Goal: Task Accomplishment & Management: Manage account settings

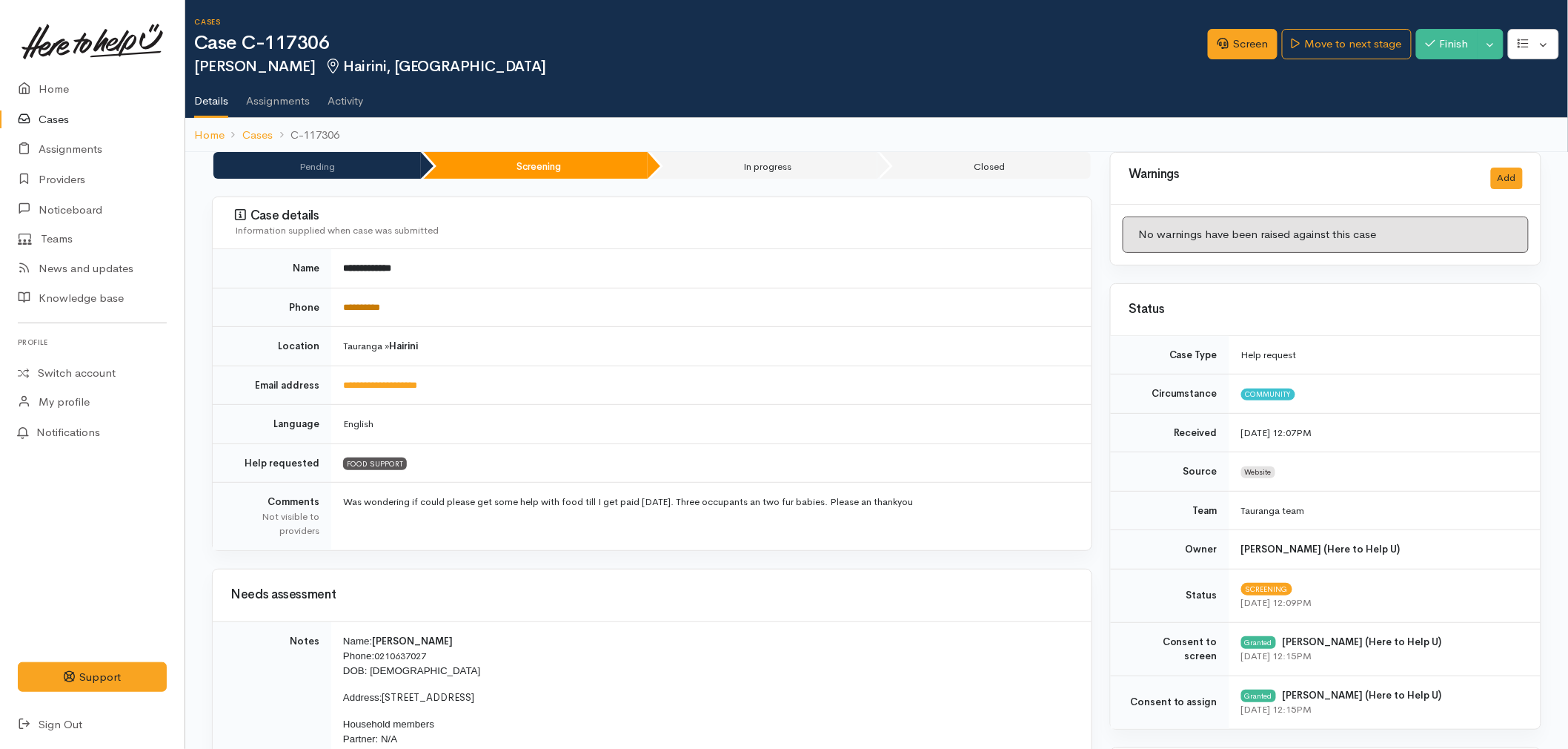
click at [365, 310] on link "**********" at bounding box center [361, 307] width 37 height 10
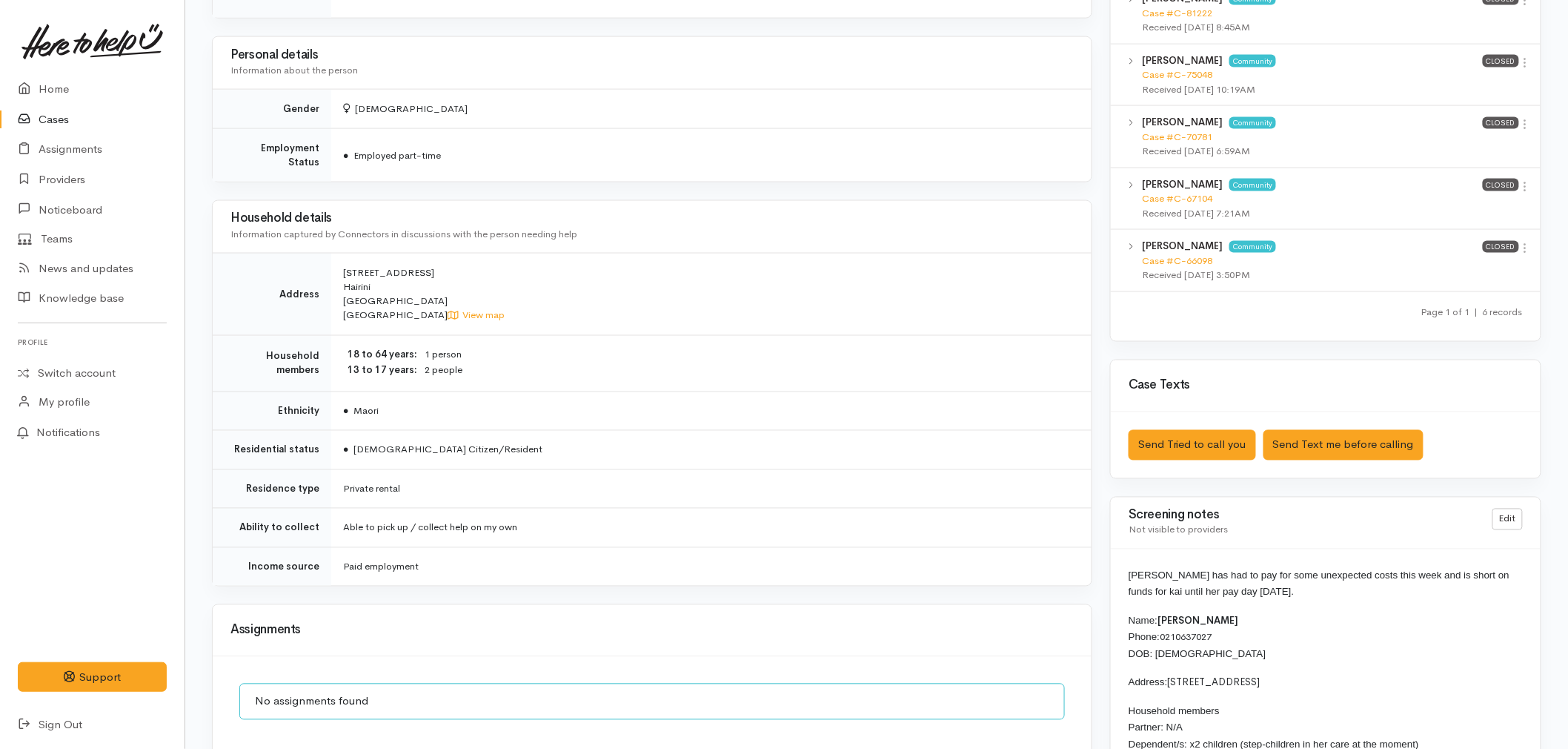
scroll to position [1070, 0]
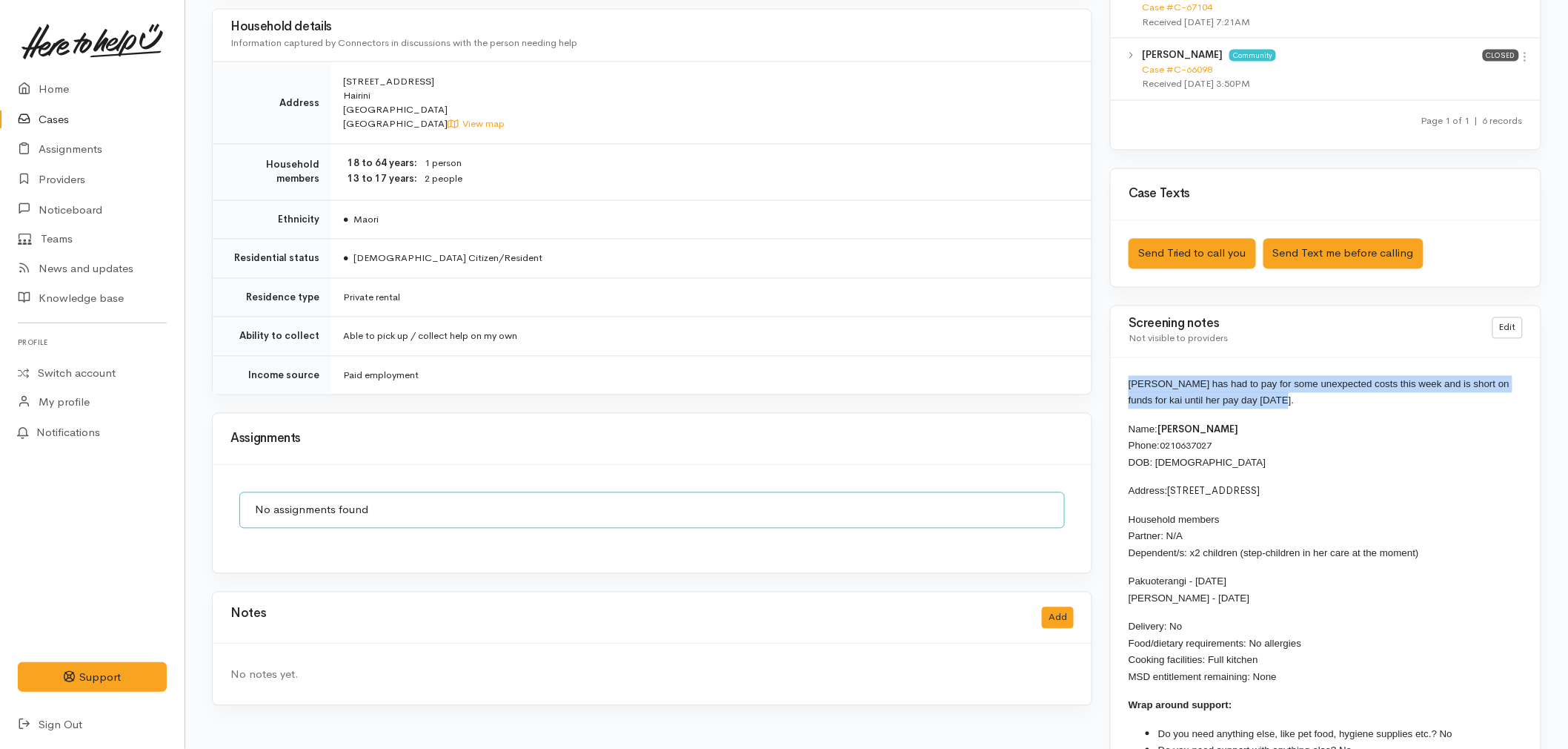
drag, startPoint x: 1263, startPoint y: 404, endPoint x: 1120, endPoint y: 389, distance: 143.8
click at [1120, 389] on div "Alescha has had to pay for some unexpected costs this week and is short on fund…" at bounding box center [1326, 573] width 430 height 431
copy span "Alescha has had to pay for some unexpected costs this week and is short on fund…"
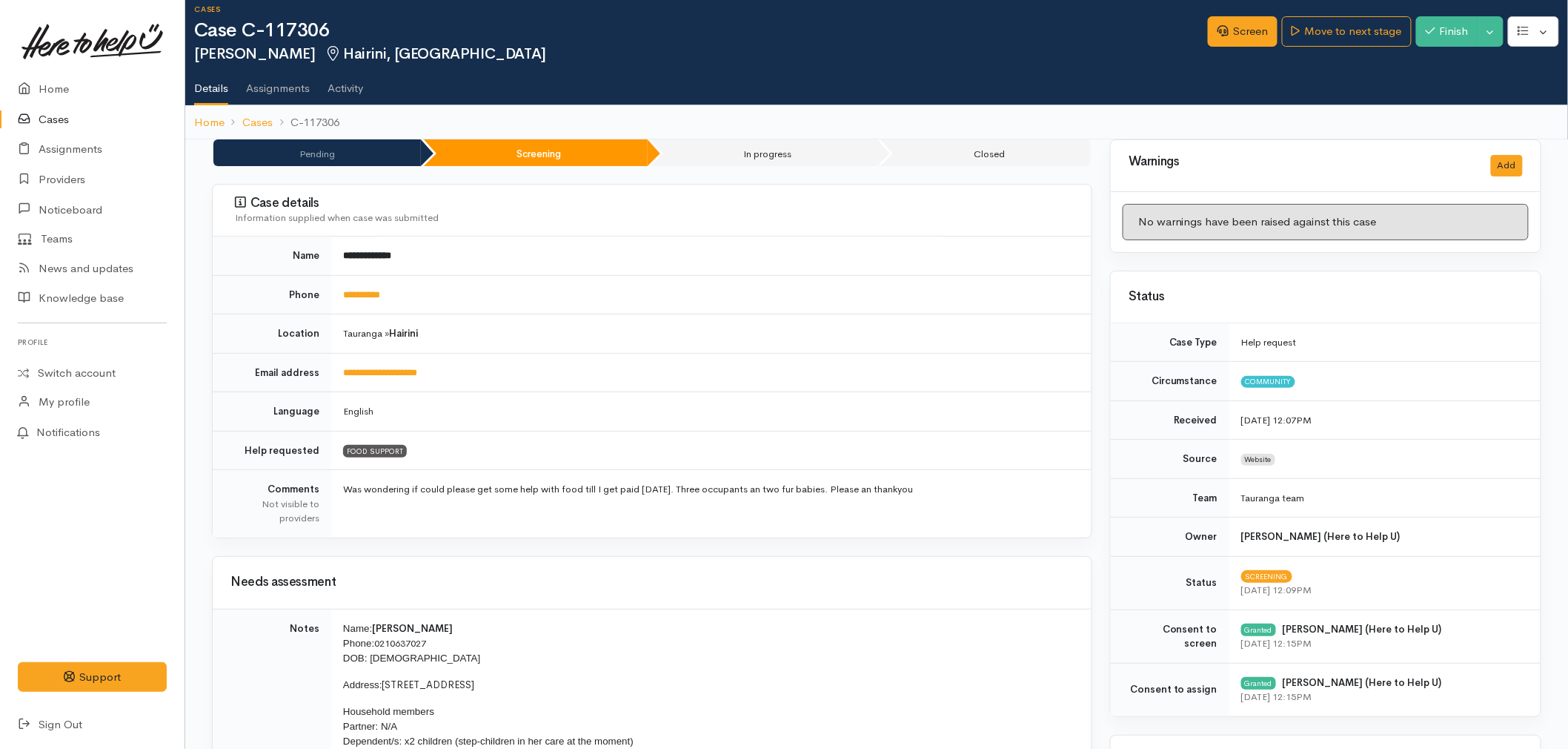
scroll to position [0, 0]
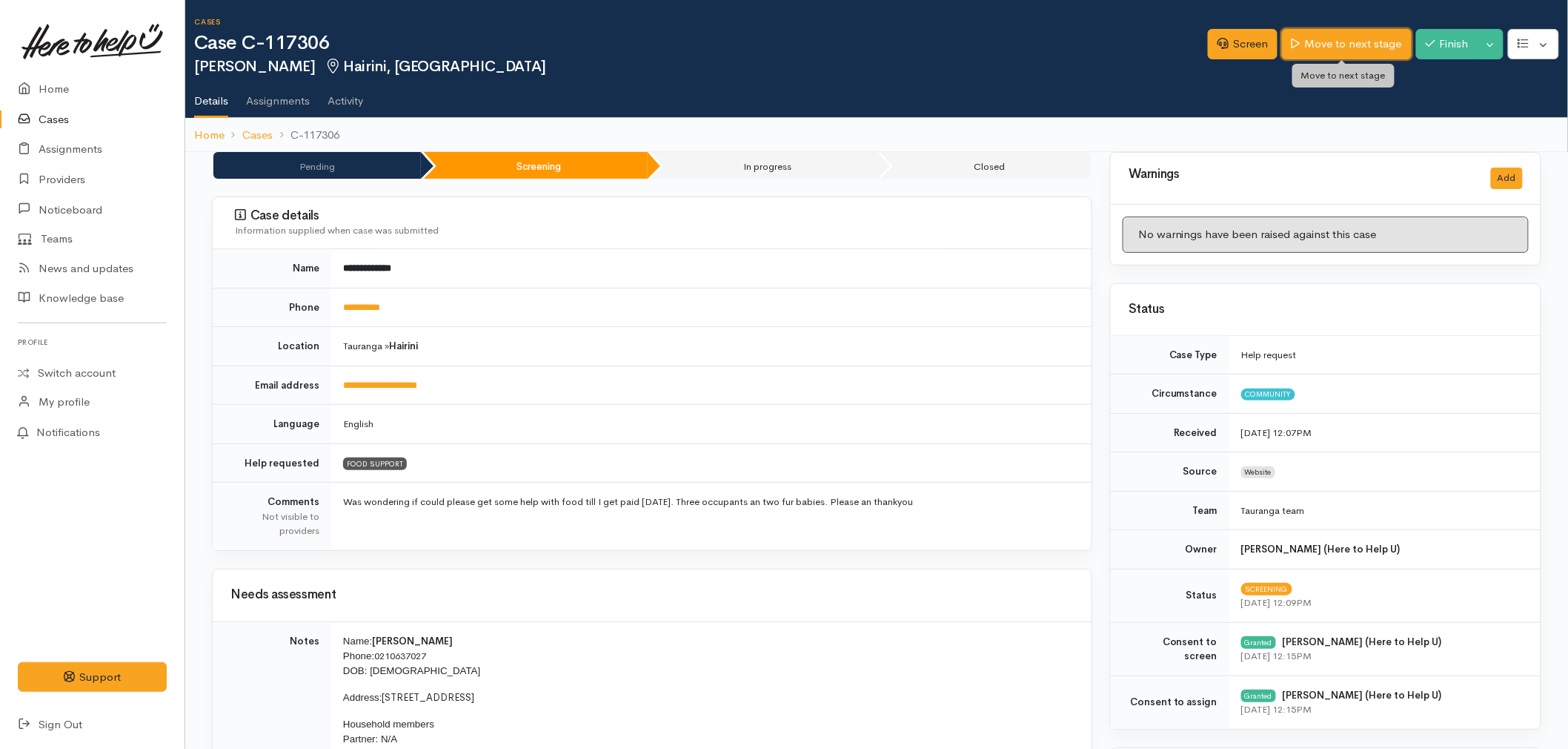
click at [1335, 45] on link "Move to next stage" at bounding box center [1347, 44] width 129 height 30
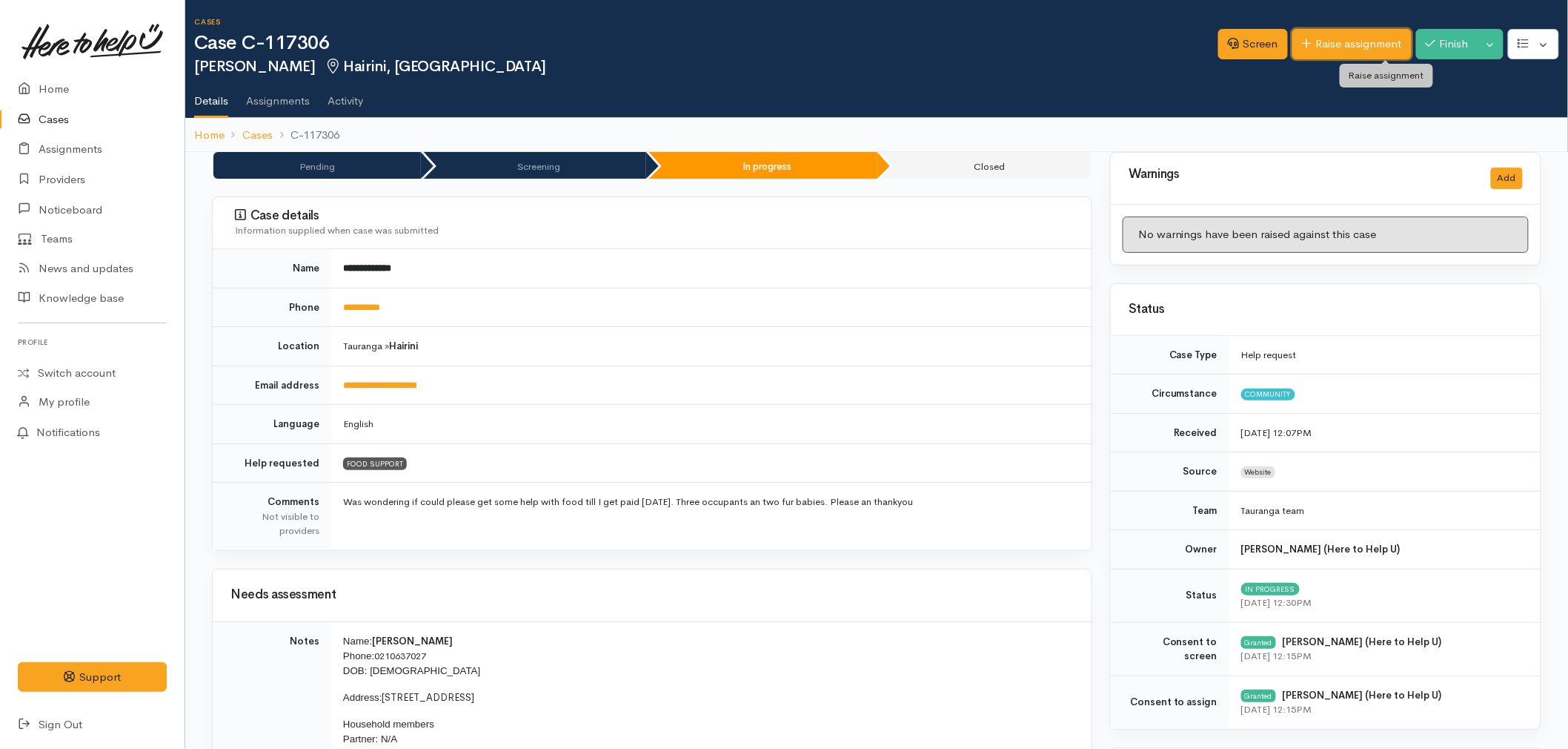
click at [1335, 45] on link "Raise assignment" at bounding box center [1353, 44] width 120 height 30
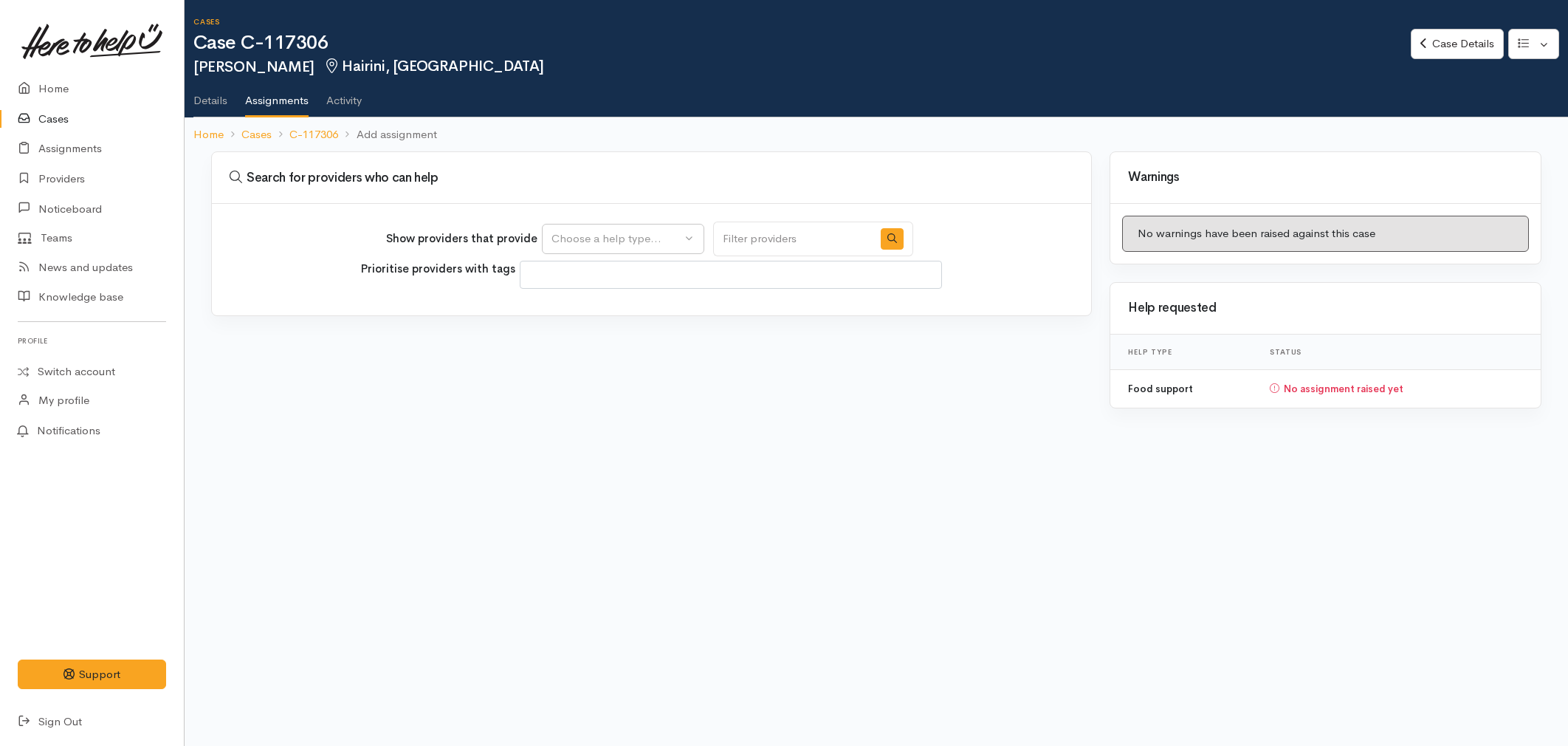
select select
click at [640, 237] on div "Choose a help type..." at bounding box center [616, 238] width 130 height 17
click at [599, 310] on span "Food support" at bounding box center [594, 308] width 69 height 17
select select "3"
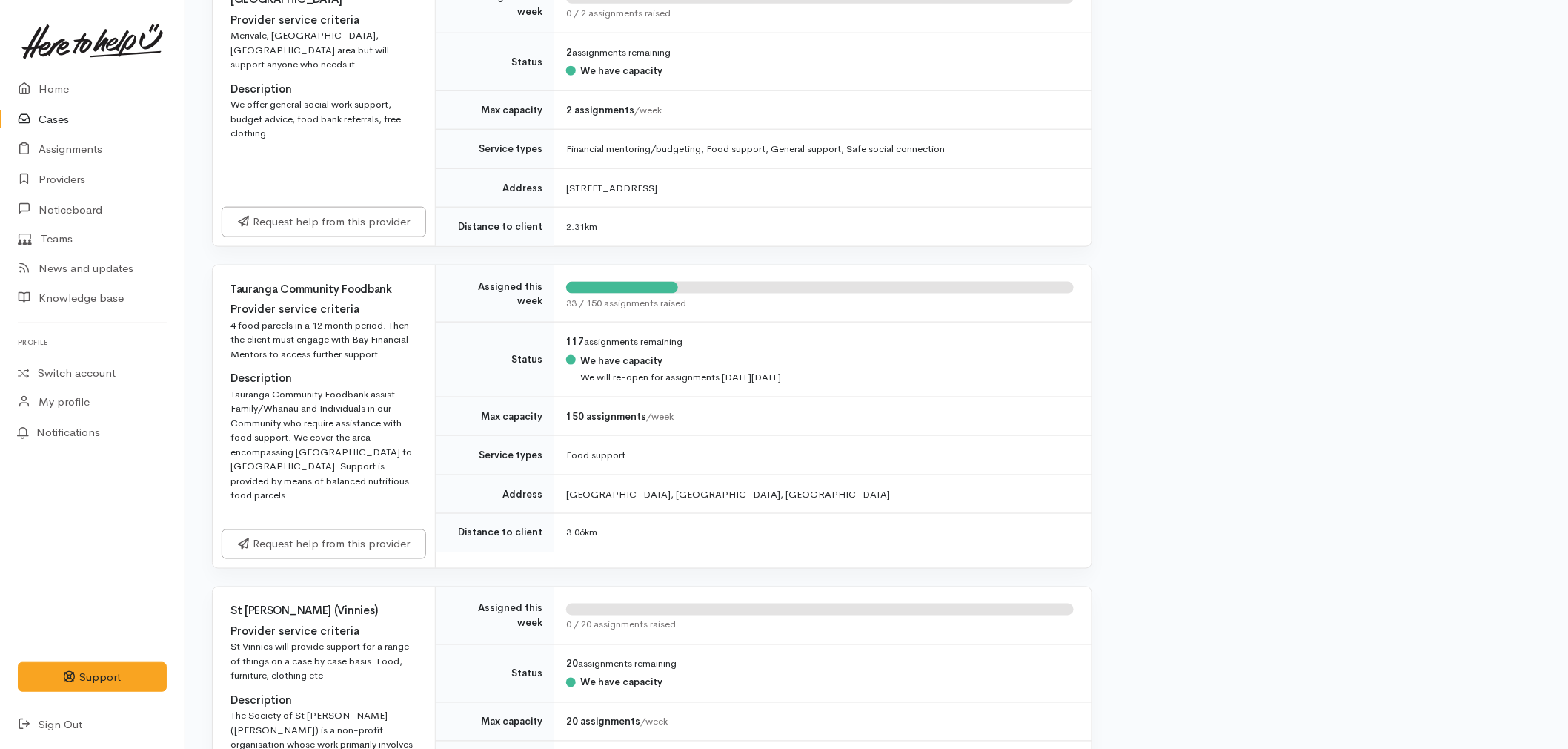
scroll to position [658, 0]
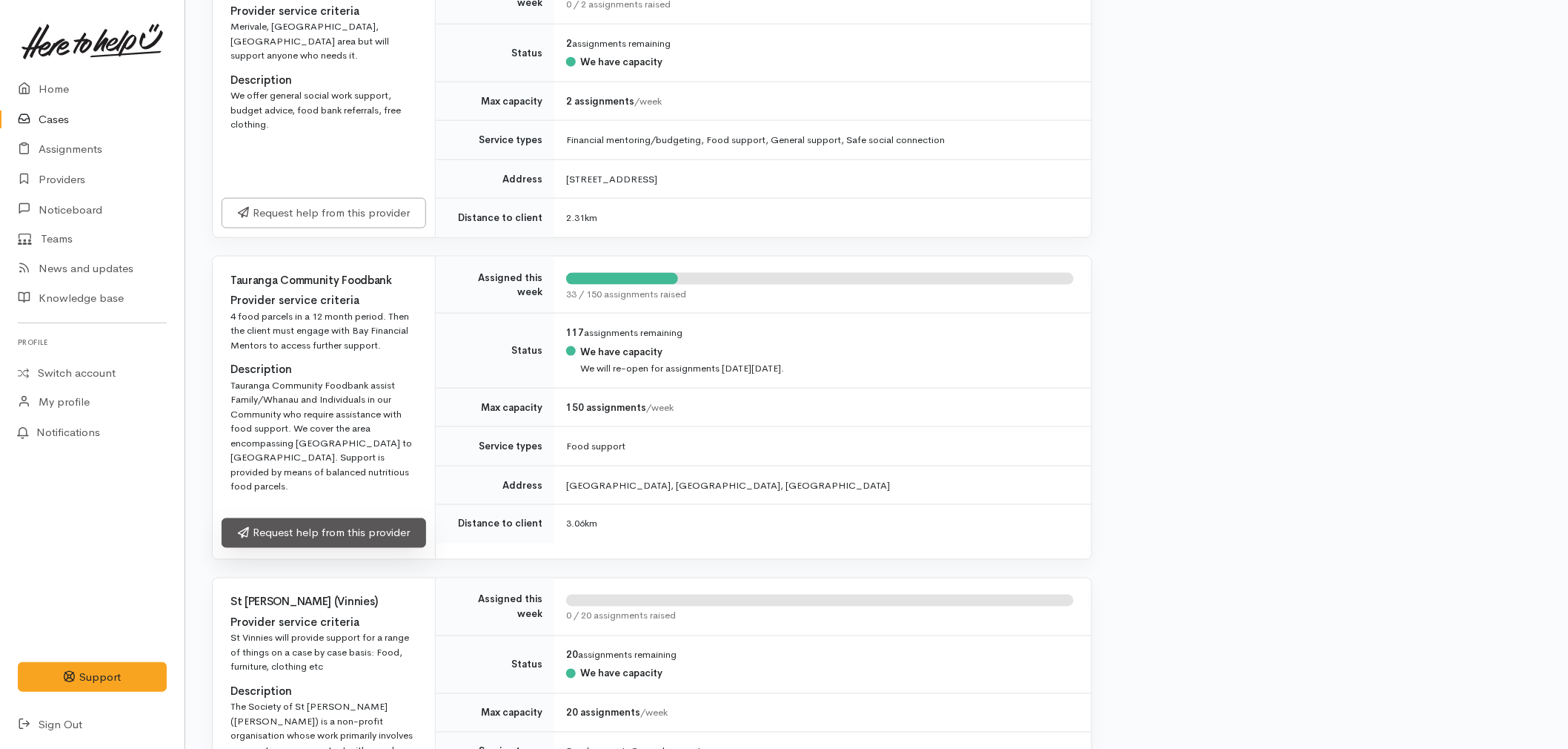
click at [319, 518] on link "Request help from this provider" at bounding box center [323, 533] width 204 height 30
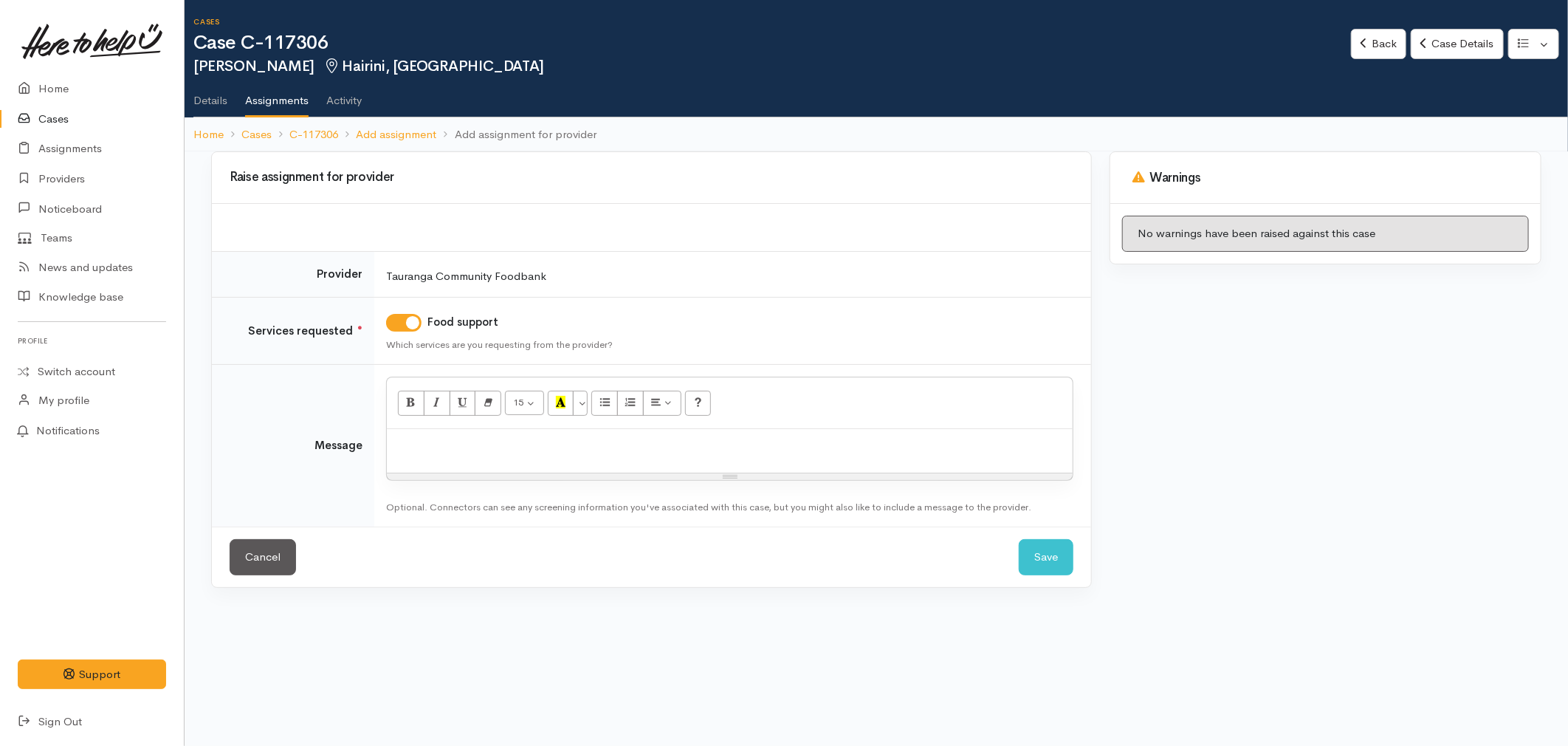
click at [456, 453] on div at bounding box center [729, 451] width 686 height 44
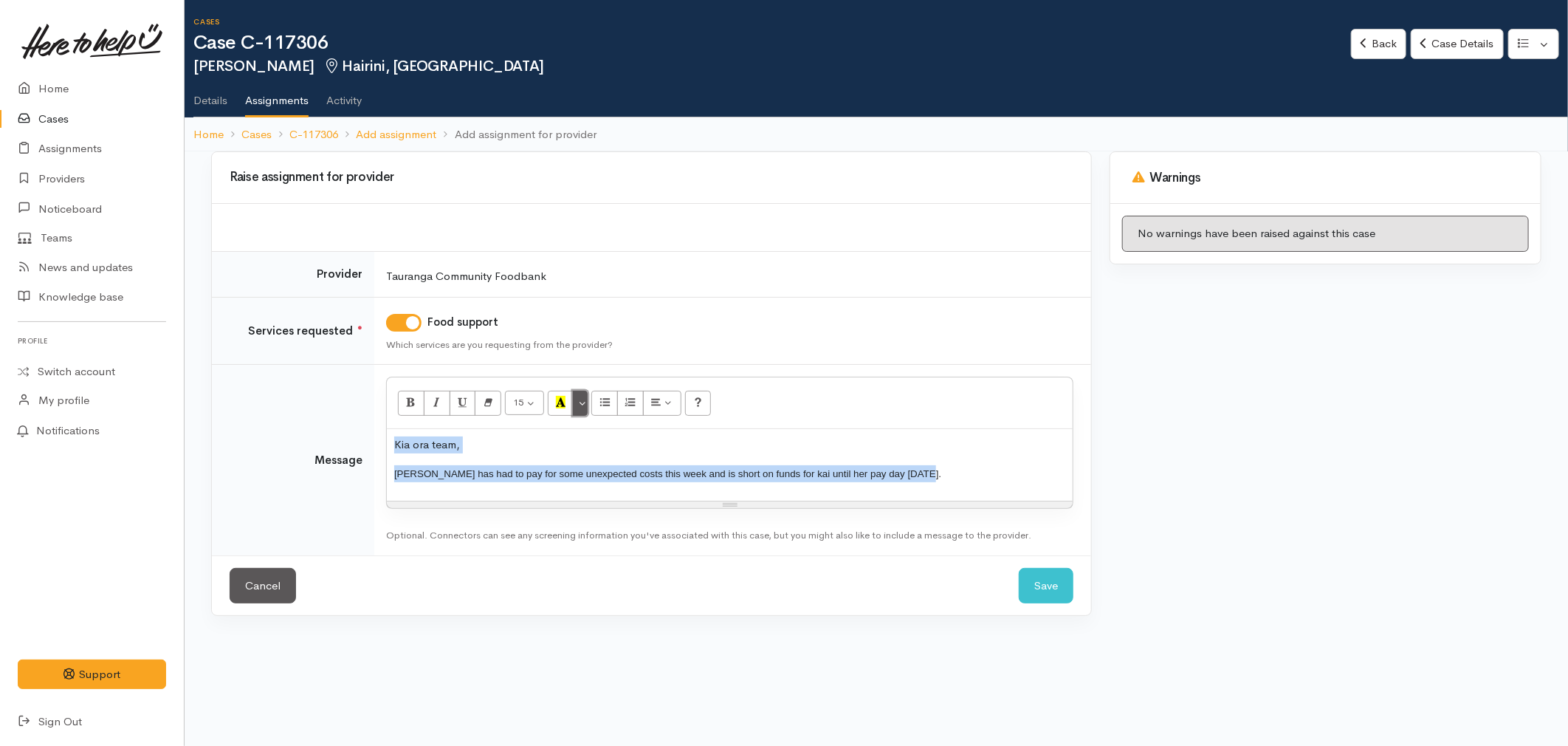
click at [586, 399] on button "More Color" at bounding box center [580, 402] width 15 height 25
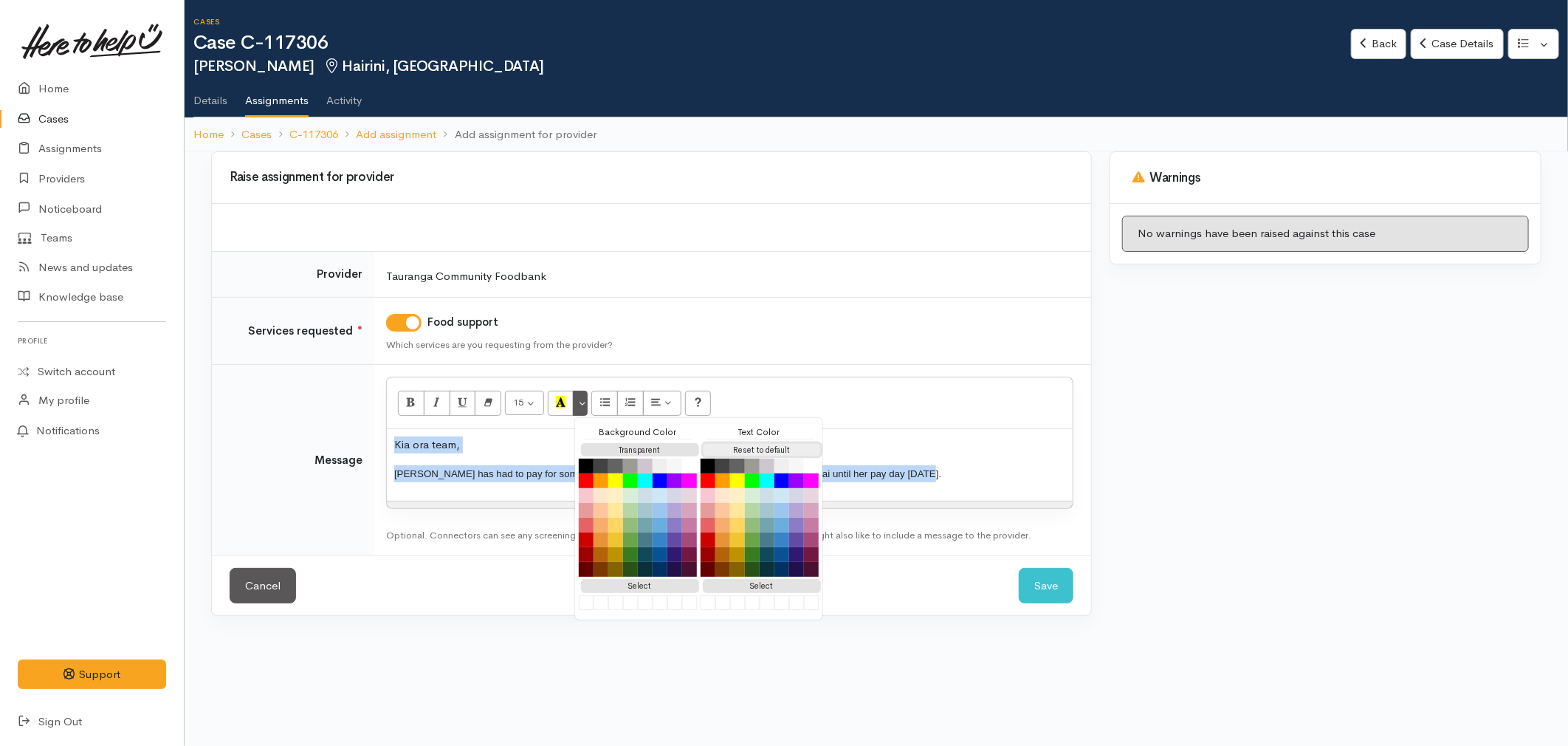
click at [750, 450] on button "Reset to default" at bounding box center [761, 450] width 118 height 14
click at [988, 473] on p "Alescha has had to pay for some unexpected costs this week and is short on fund…" at bounding box center [729, 473] width 671 height 17
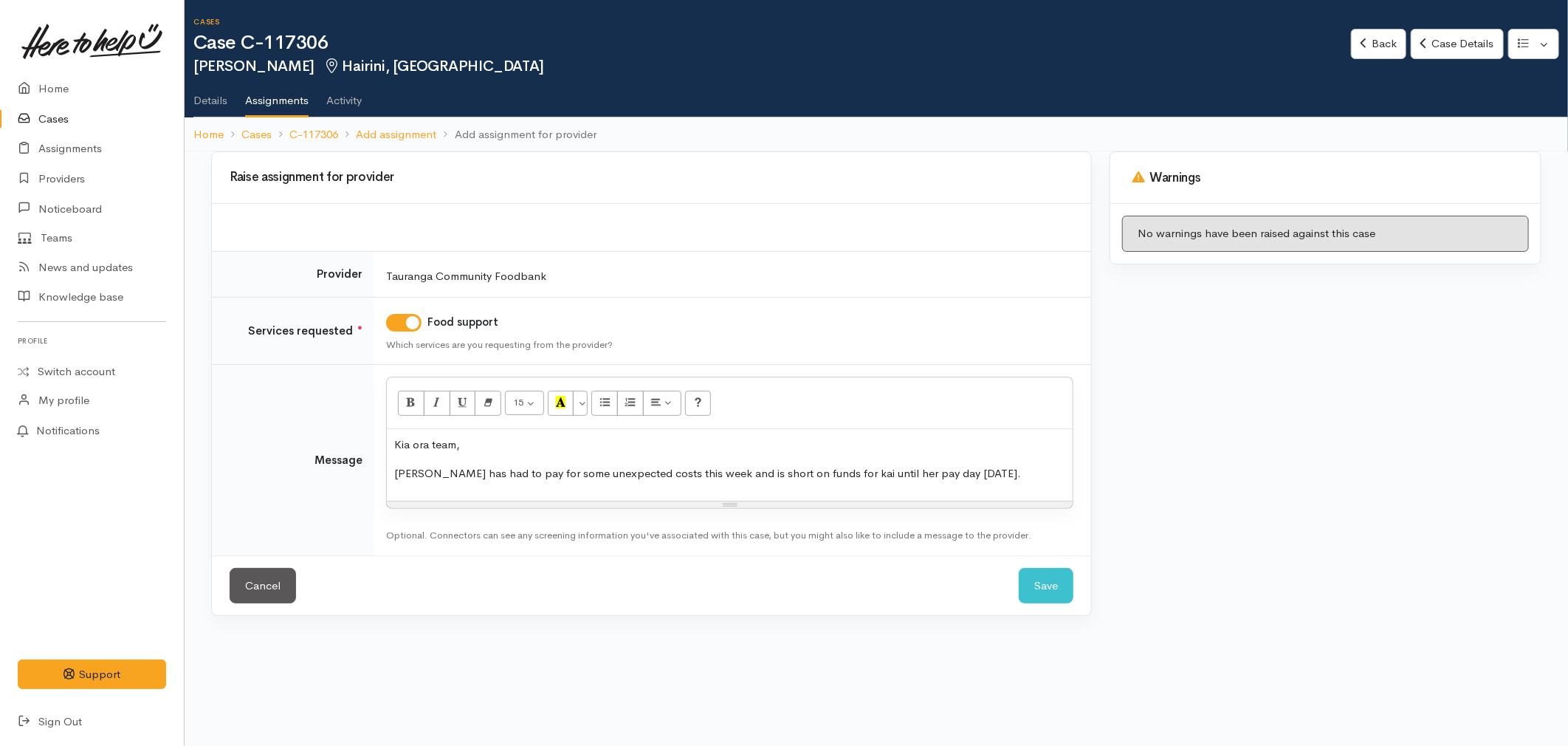
click at [940, 689] on body "Support Feedback I've got something to say" at bounding box center [784, 373] width 1568 height 746
click at [682, 470] on p "Alescha has had to pay for some unexpected costs this week and is short on fund…" at bounding box center [729, 473] width 671 height 17
click at [966, 461] on div "Kia ora team, Alescha has had to pay for some unexpected costs this week and is…" at bounding box center [729, 465] width 686 height 72
click at [1019, 476] on p "Alescha has had to pay for some unexpected costs this week and is short on fund…" at bounding box center [729, 473] width 671 height 17
click at [786, 458] on div "Kia ora team, Alescha has had to pay for some unexpected costs this week and is…" at bounding box center [729, 465] width 686 height 72
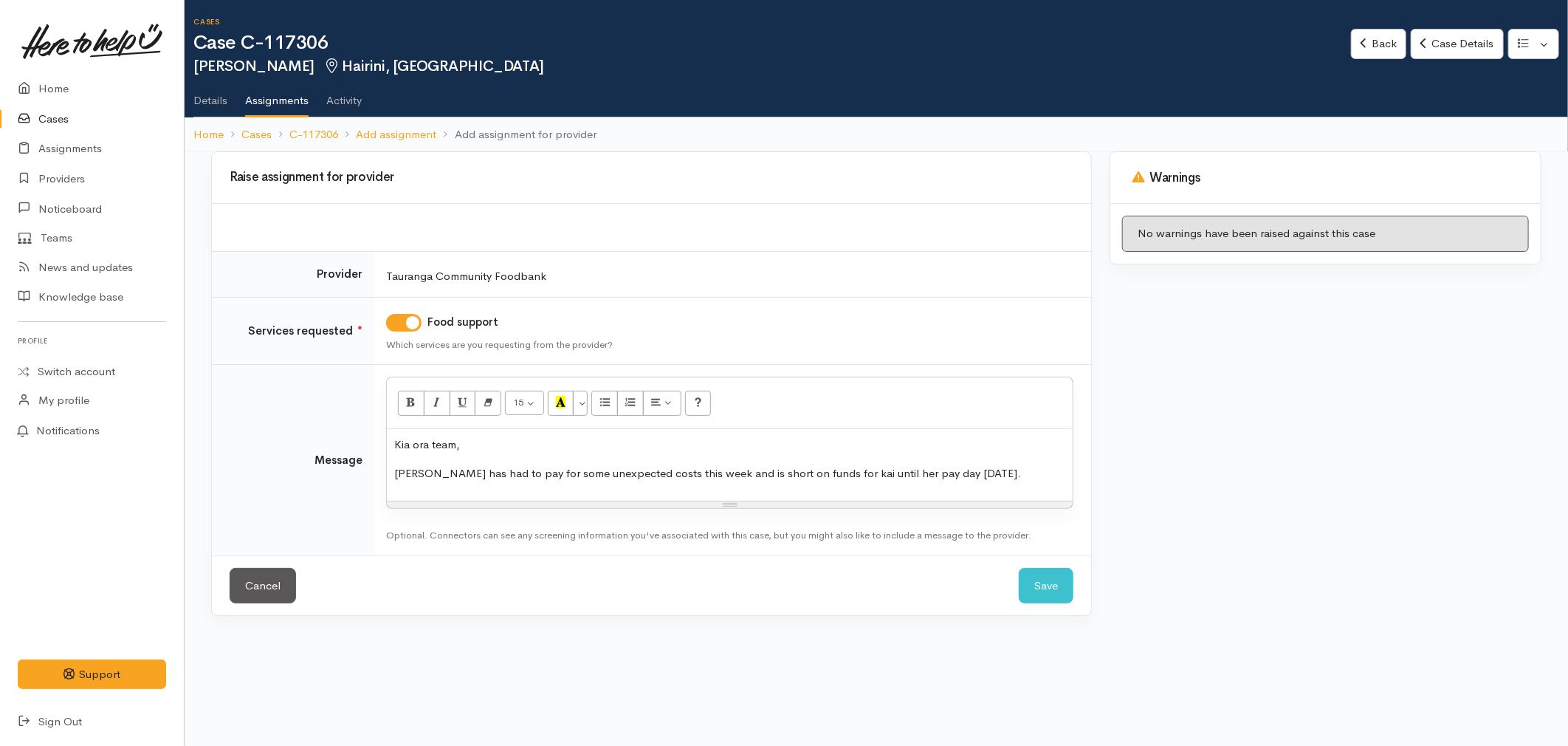
click at [707, 437] on p "Kia ora team," at bounding box center [729, 444] width 671 height 17
click at [1005, 462] on div "Kia ora team, Alescha has had to pay for some unexpected costs this week and is…" at bounding box center [729, 465] width 686 height 72
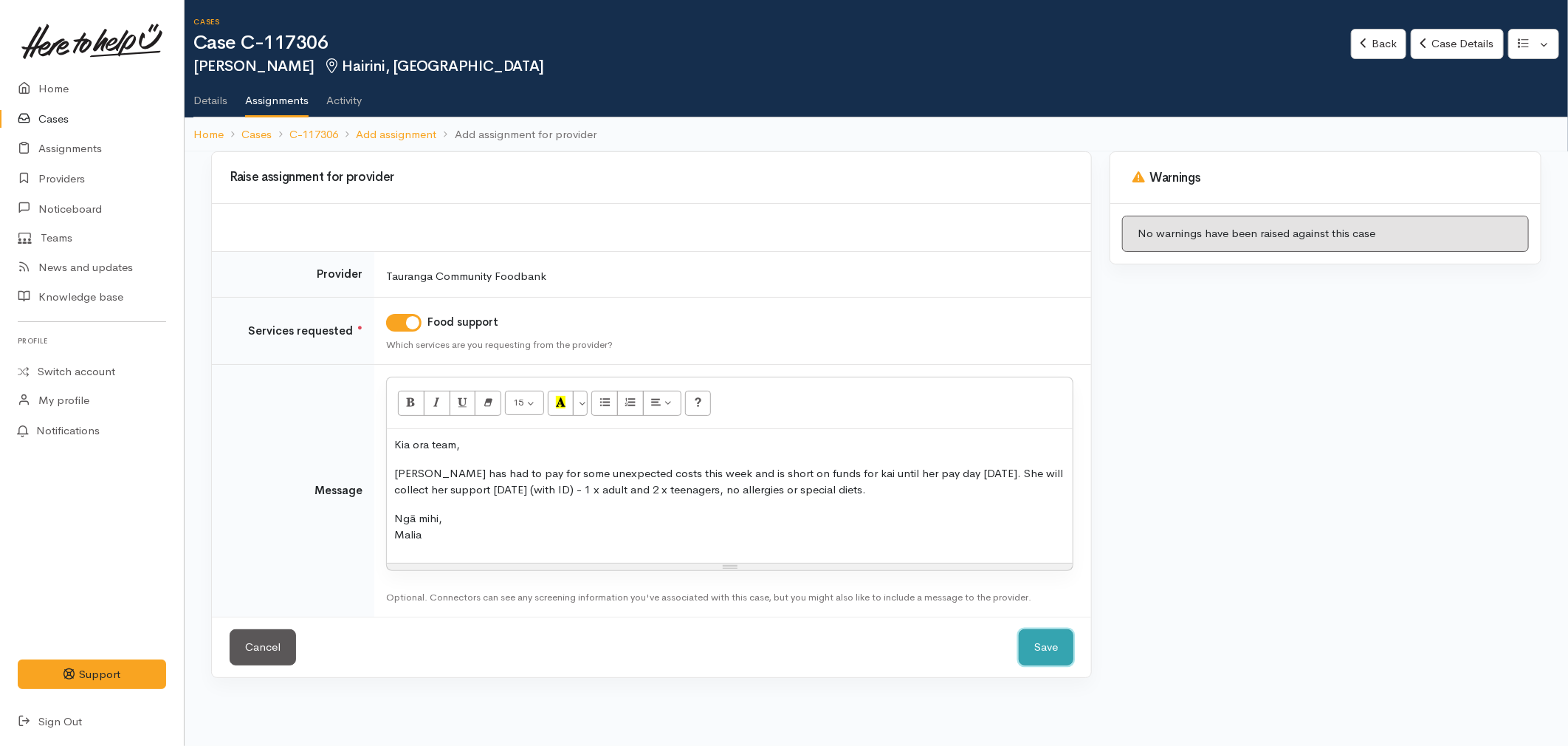
click at [1064, 639] on button "Save" at bounding box center [1045, 647] width 55 height 36
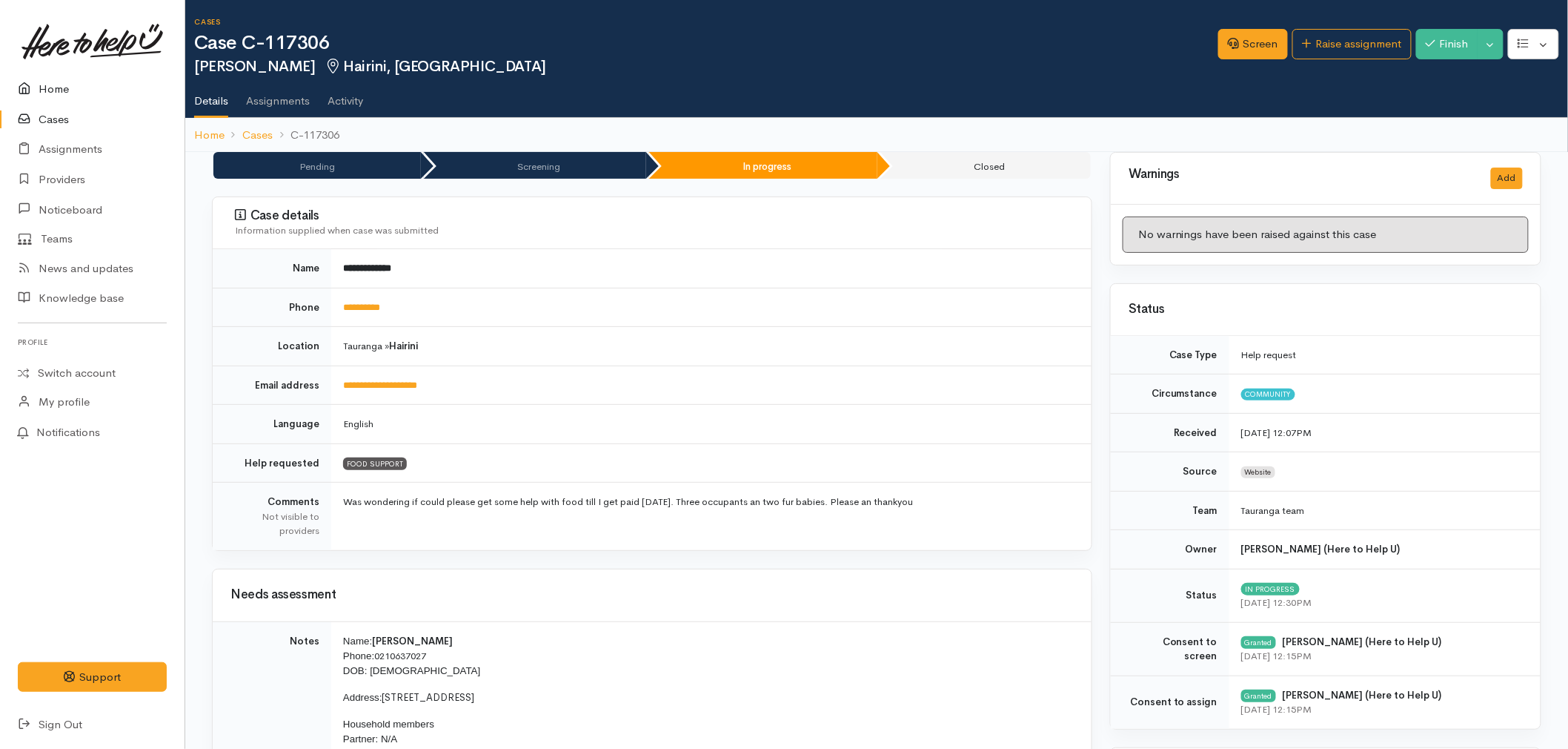
click at [31, 89] on icon at bounding box center [28, 89] width 21 height 19
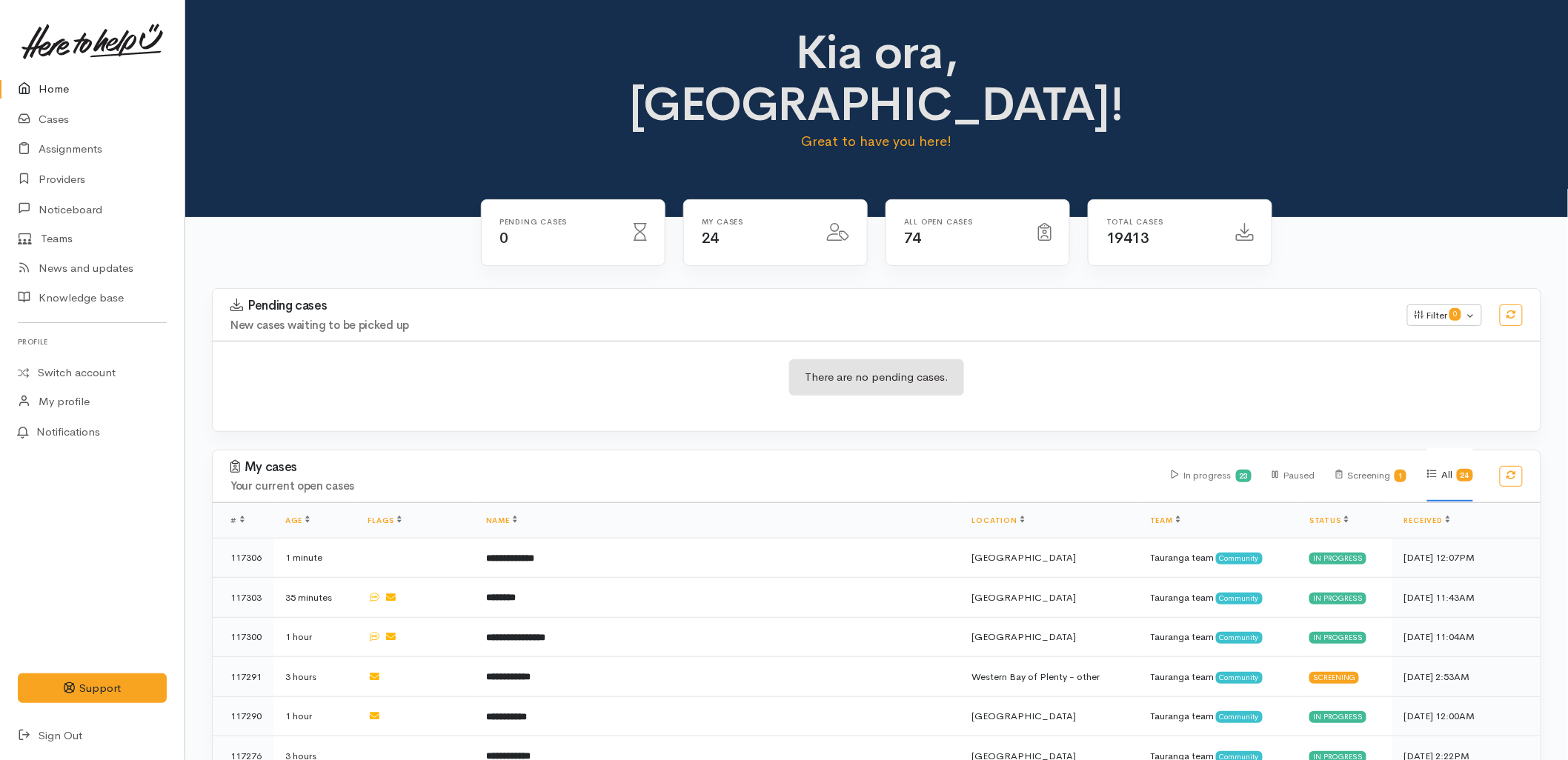
click at [659, 341] on div "There are no pending cases." at bounding box center [877, 386] width 1329 height 91
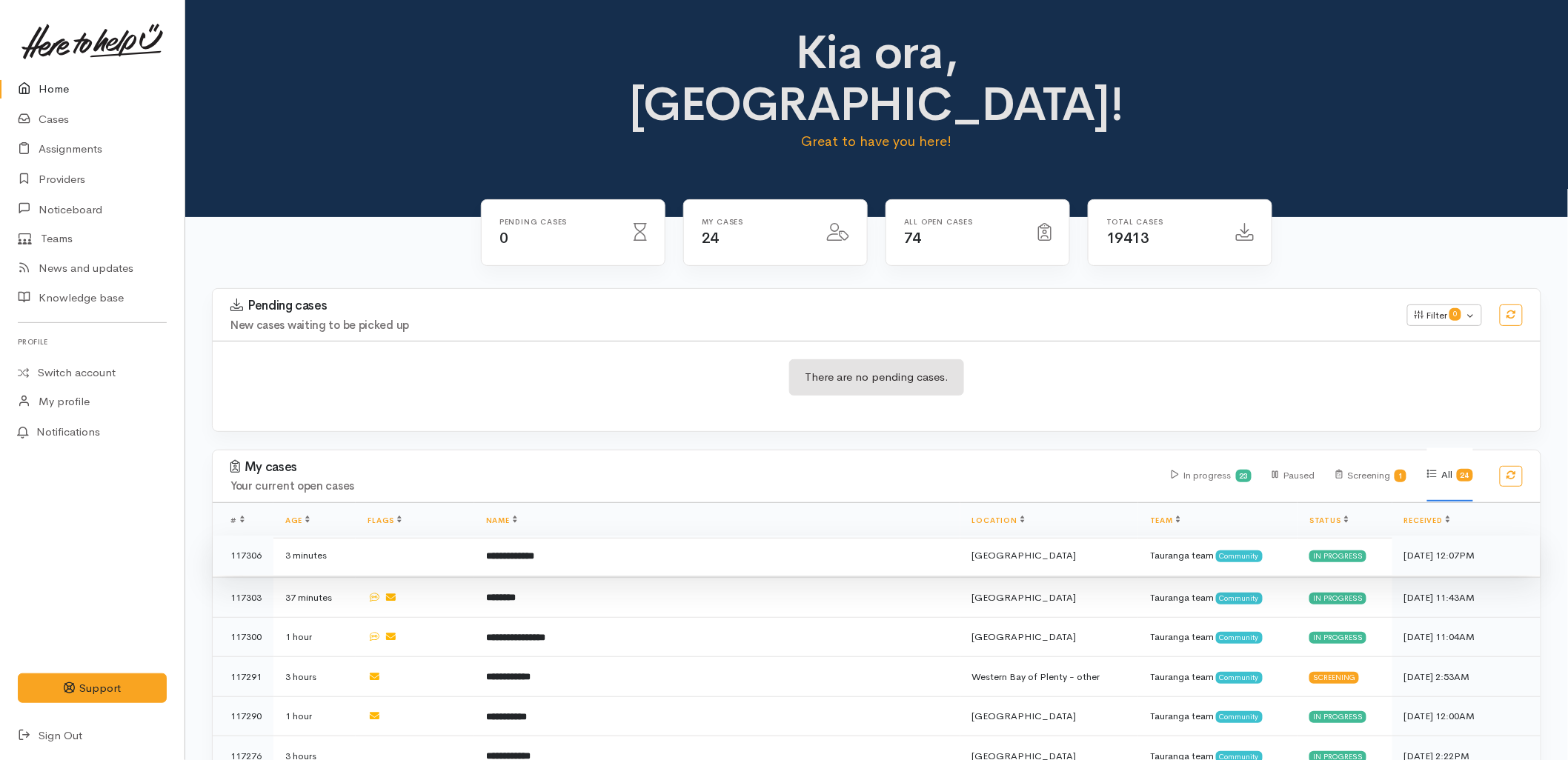
click at [740, 536] on td "**********" at bounding box center [717, 556] width 486 height 40
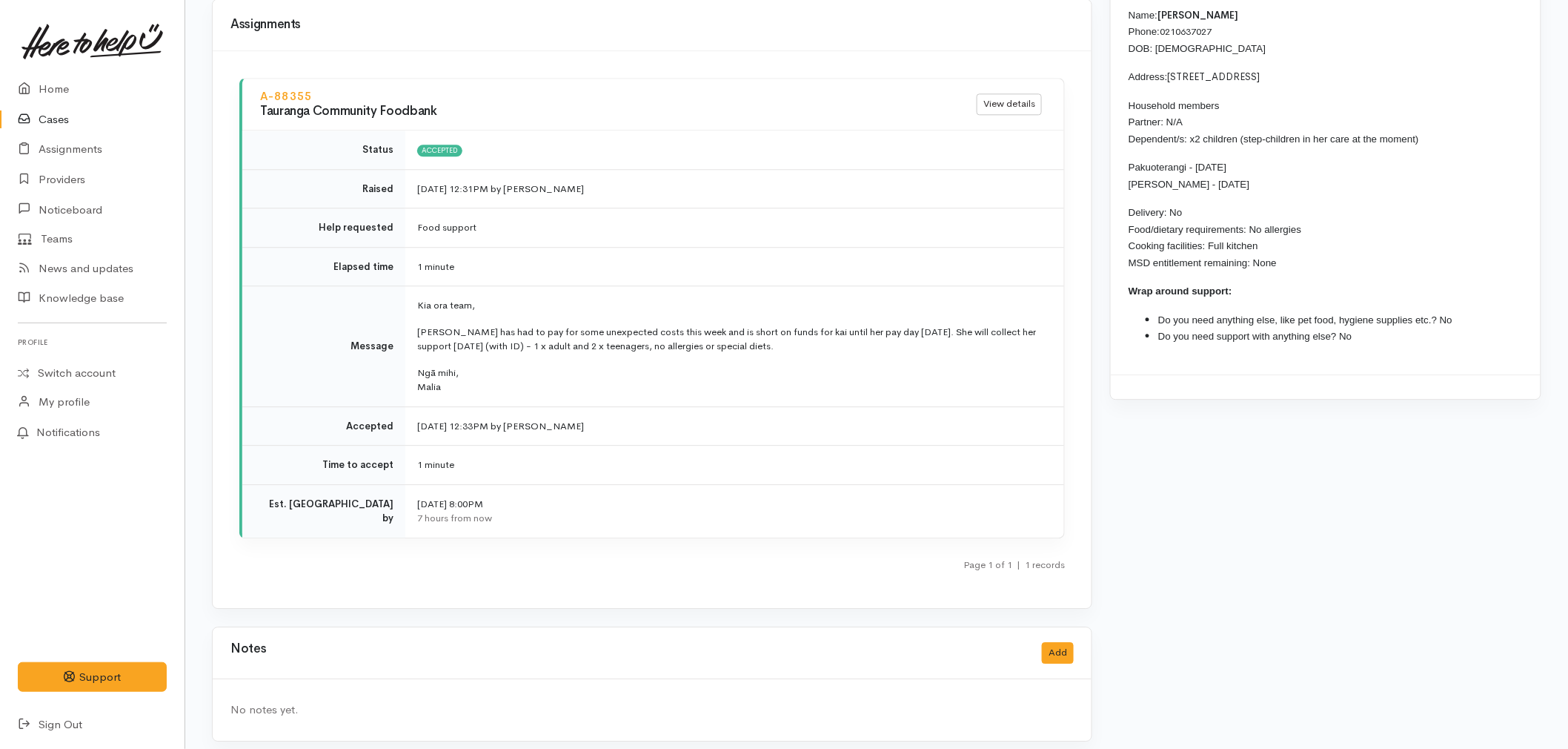
scroll to position [1487, 0]
click at [39, 86] on link "Home" at bounding box center [92, 89] width 185 height 30
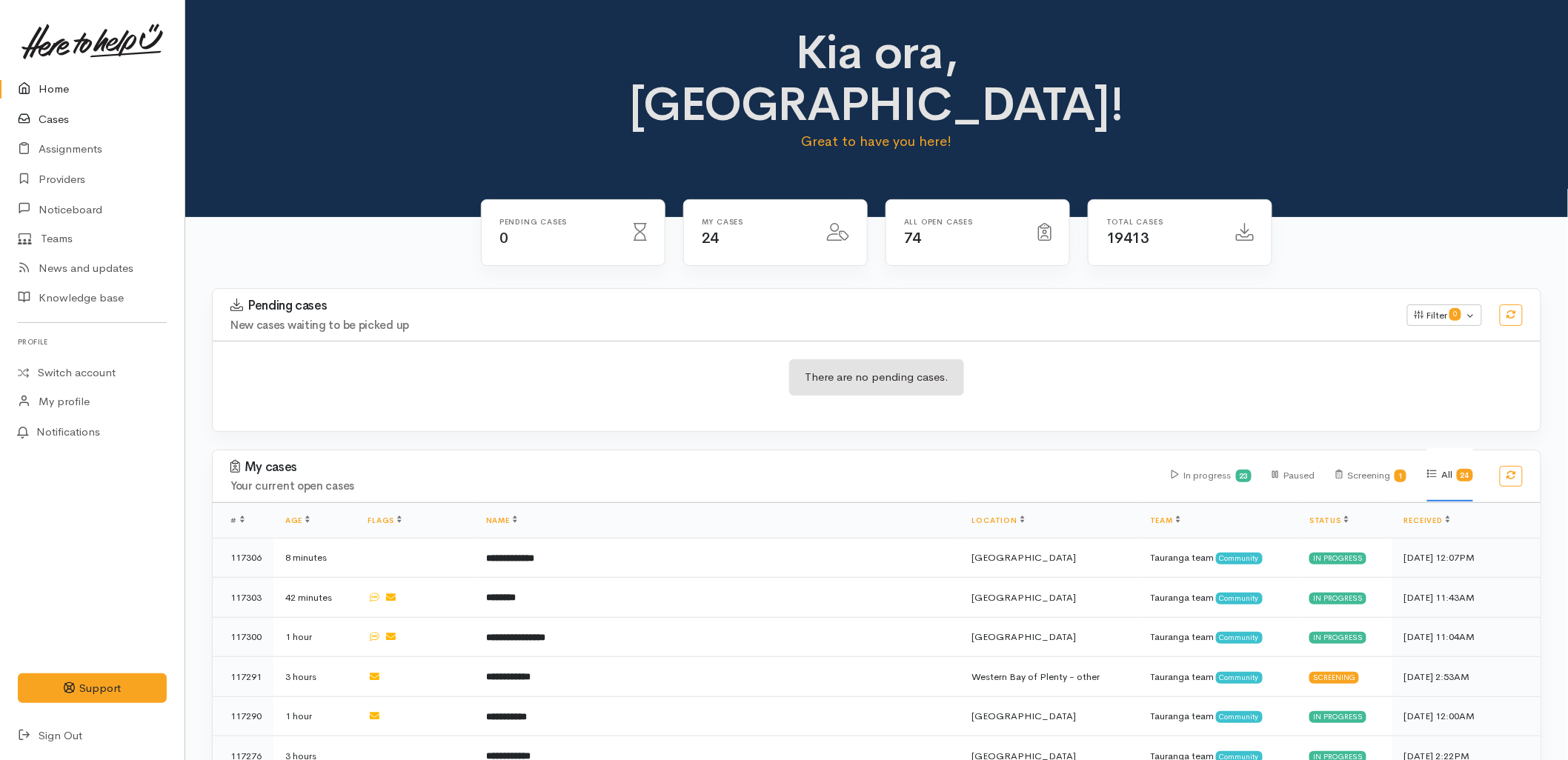
click at [56, 111] on link "Cases" at bounding box center [92, 120] width 185 height 30
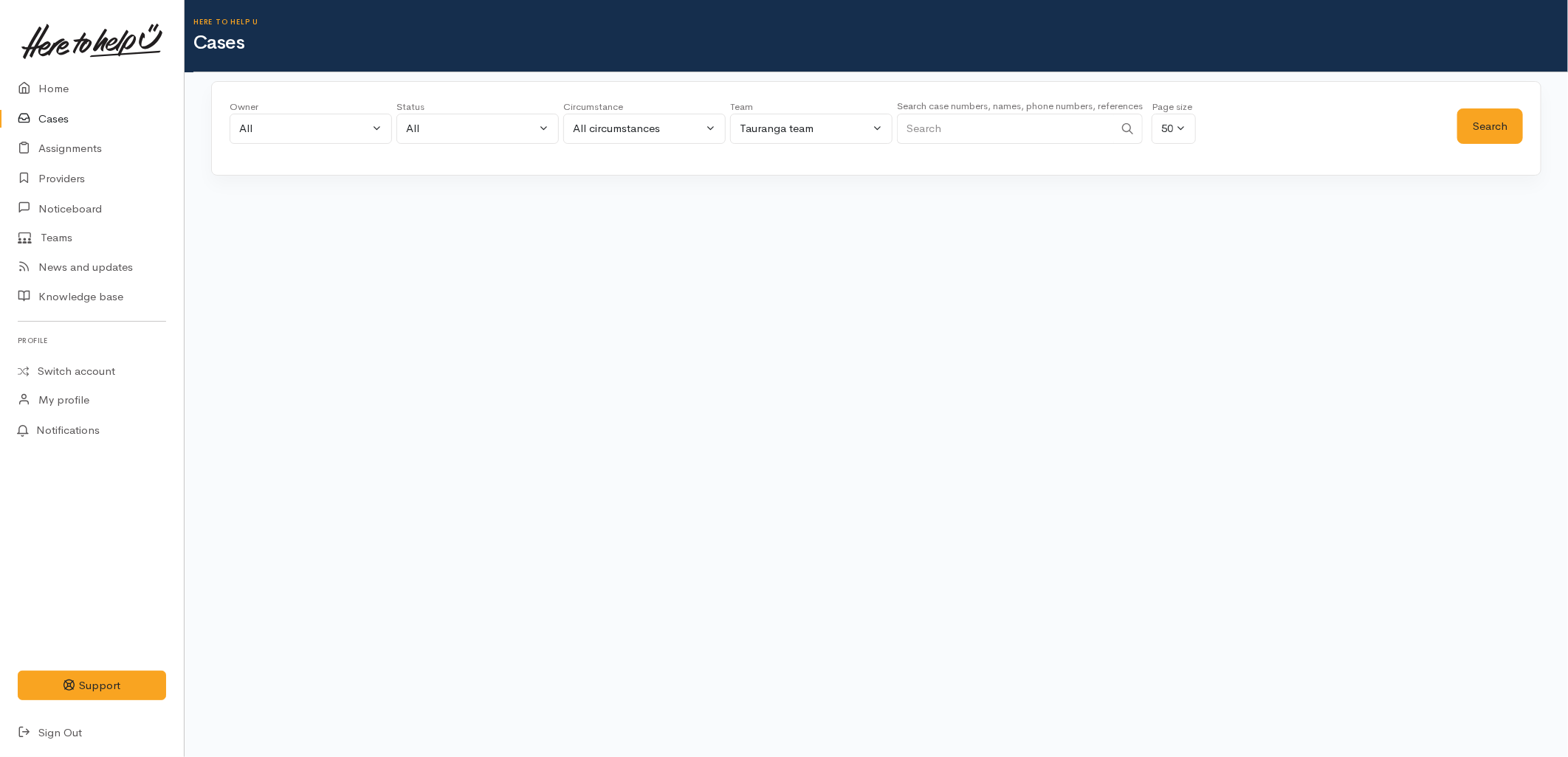
click at [979, 142] on input "Search" at bounding box center [1006, 128] width 217 height 30
type input "2102448116"
click at [1483, 119] on button "Search" at bounding box center [1490, 126] width 66 height 36
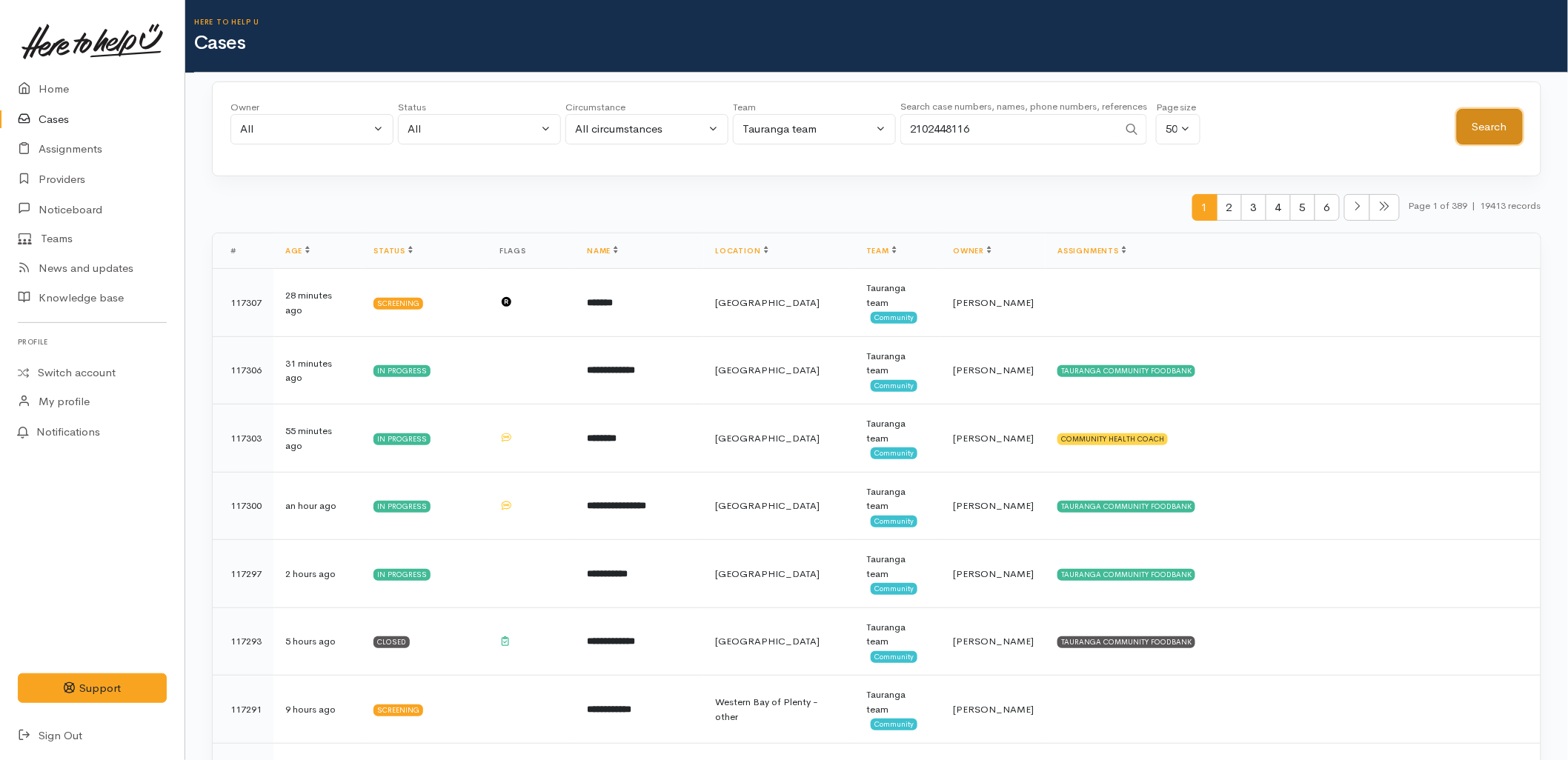
click at [1488, 120] on button "Search" at bounding box center [1490, 127] width 66 height 36
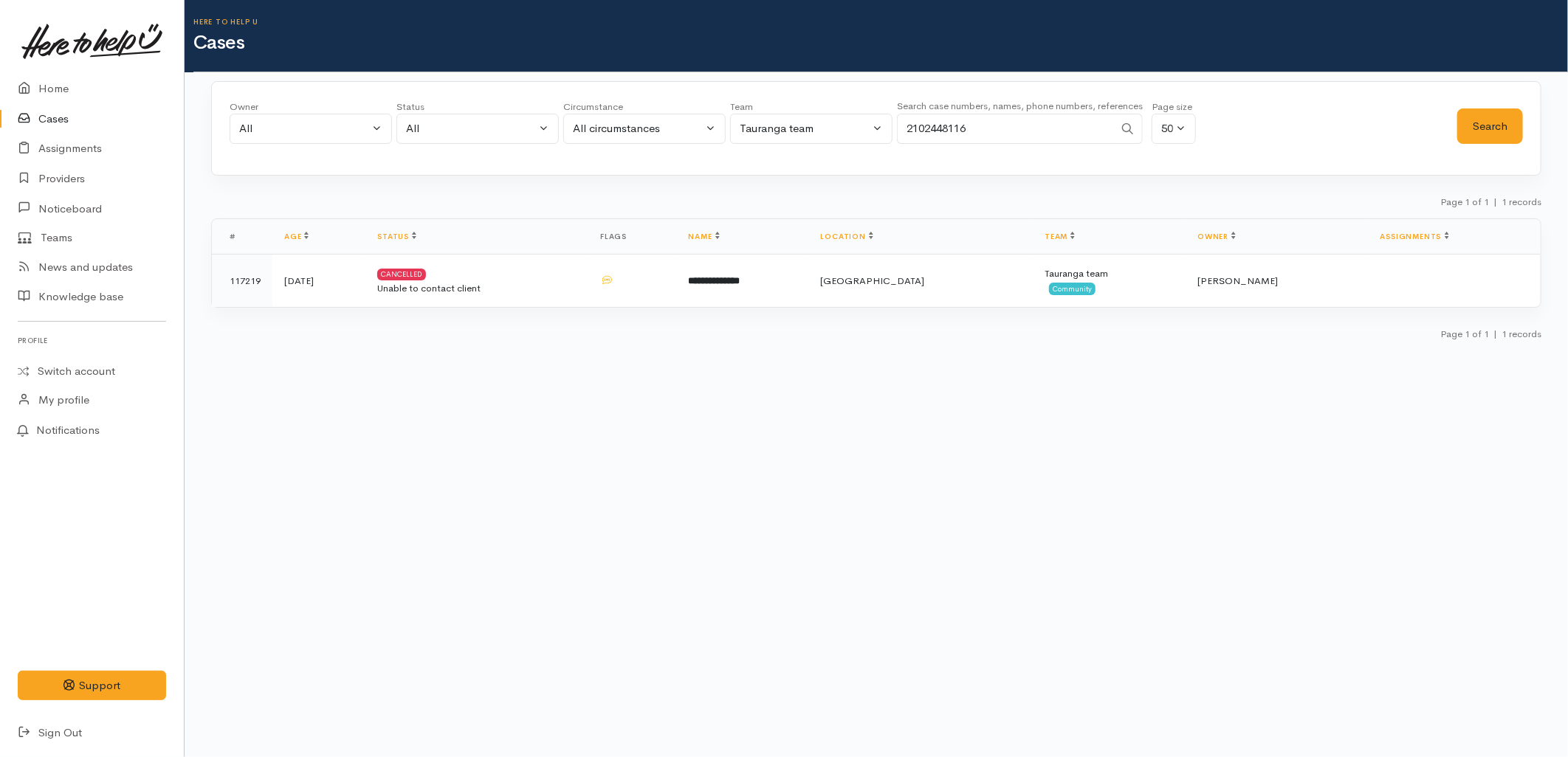
click at [573, 209] on div "Page 1 of 1 | 1 records" at bounding box center [876, 207] width 1331 height 26
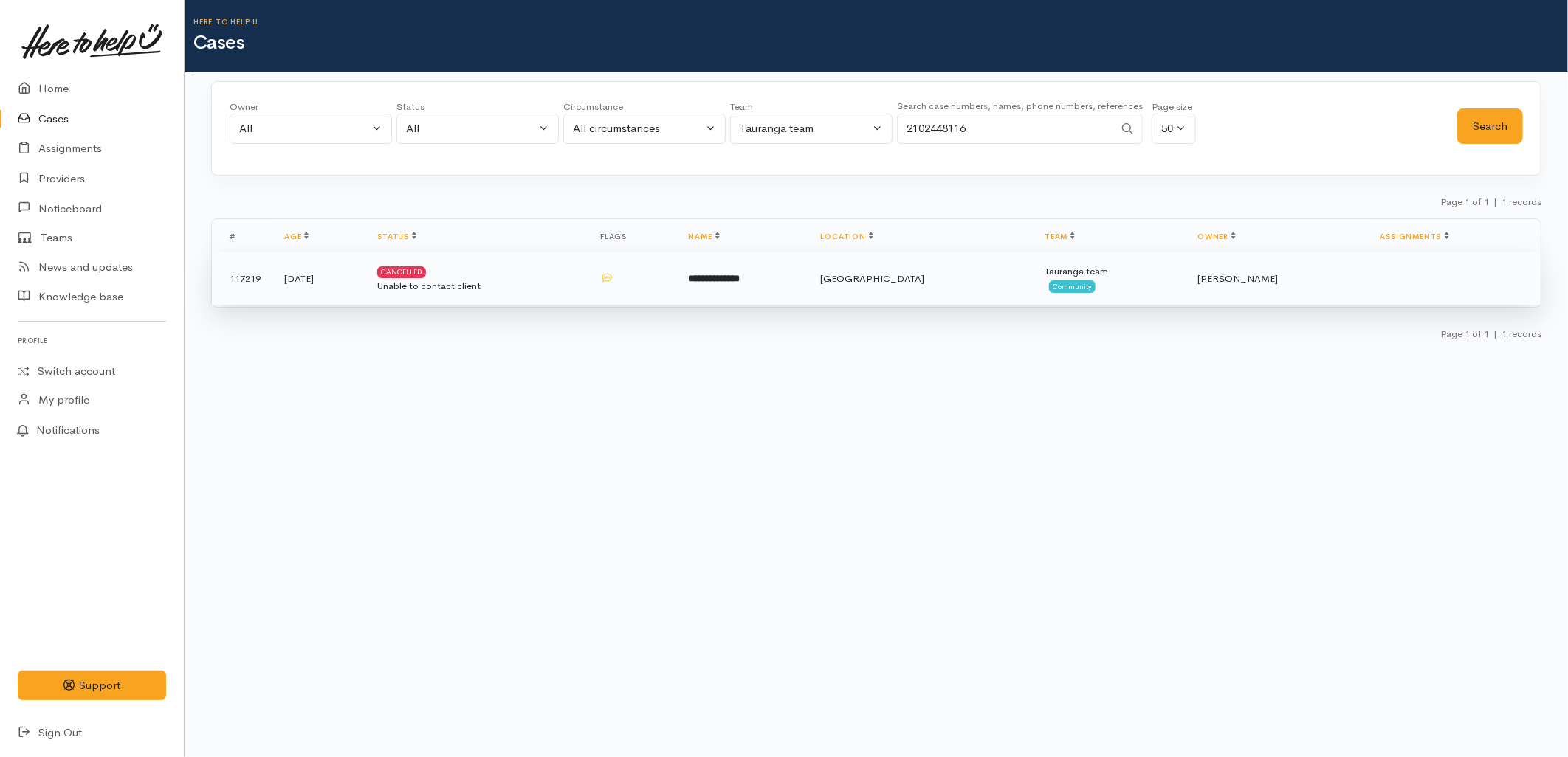
click at [677, 273] on td at bounding box center [632, 279] width 87 height 54
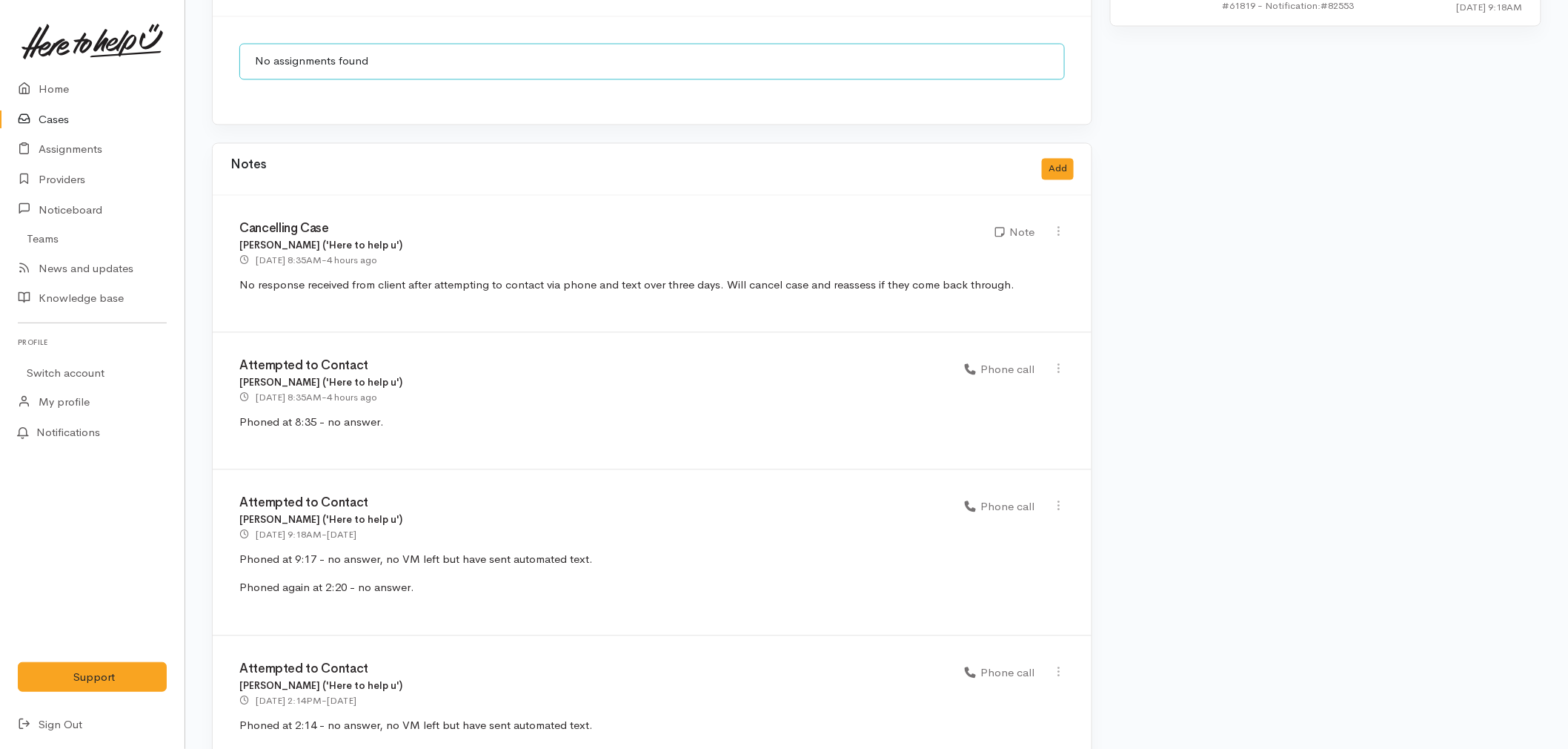
scroll to position [1152, 0]
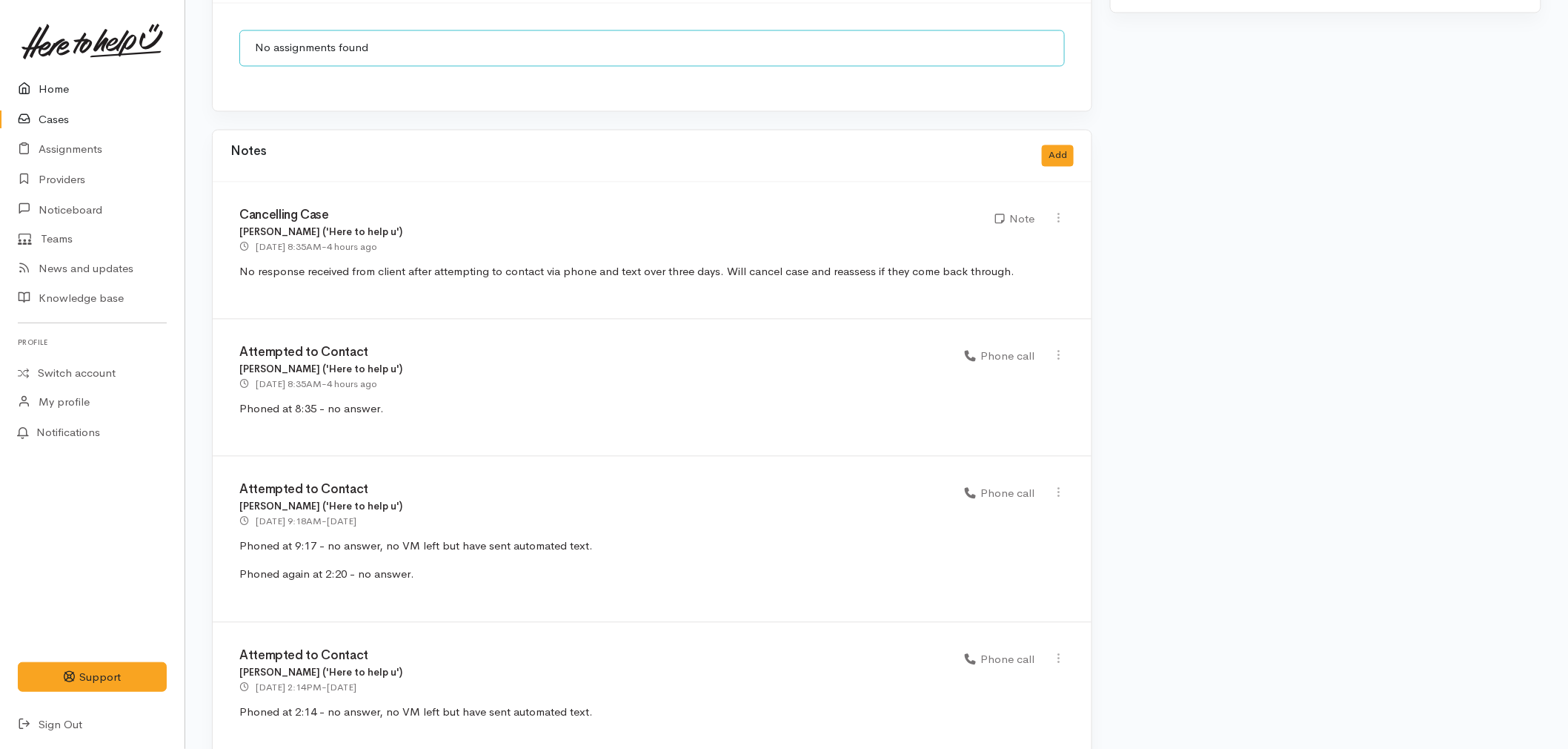
click at [41, 86] on link "Home" at bounding box center [92, 89] width 185 height 30
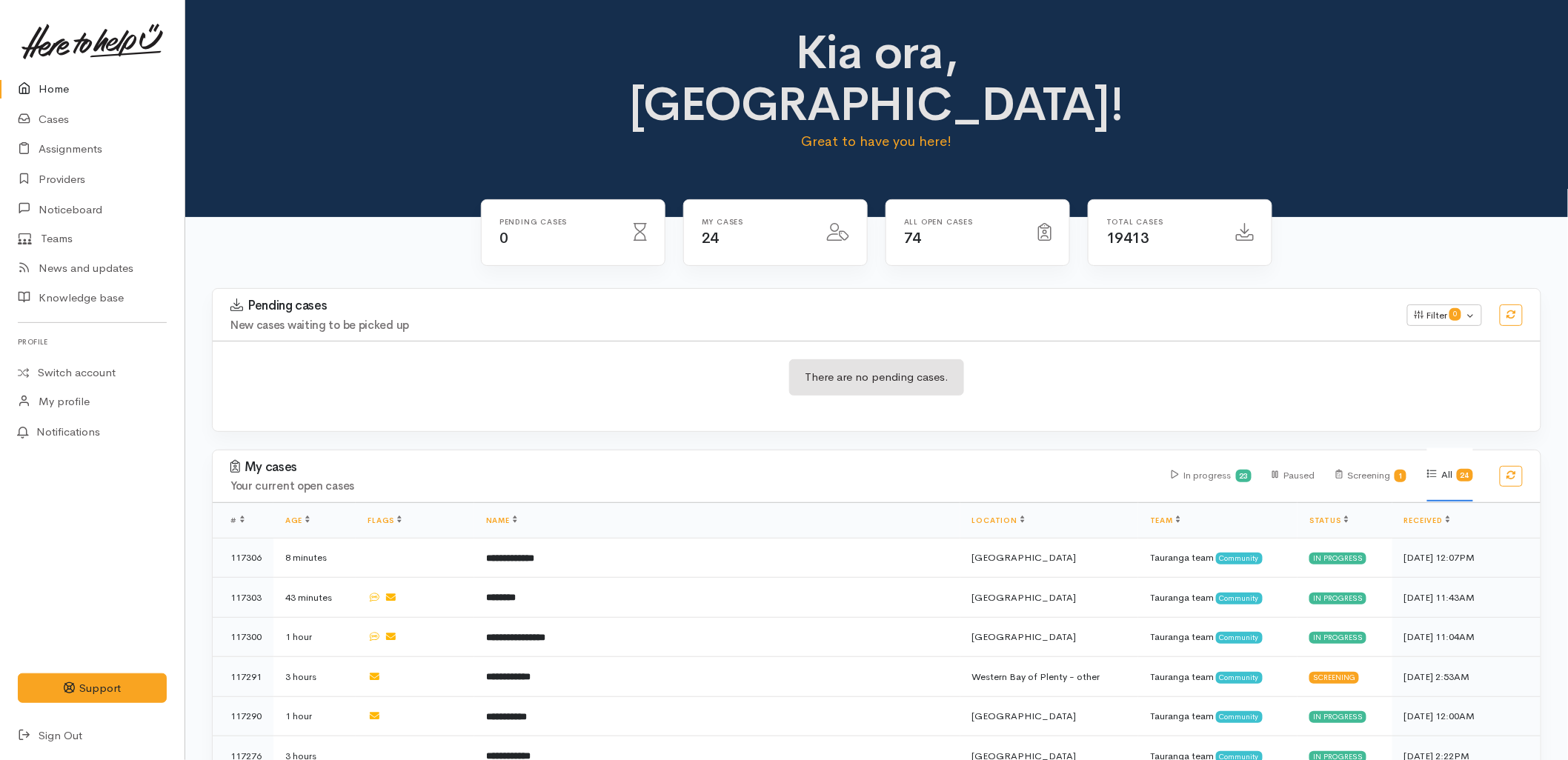
click at [493, 359] on div "There are no pending cases." at bounding box center [877, 386] width 1329 height 54
click at [43, 116] on link "Cases" at bounding box center [92, 120] width 185 height 30
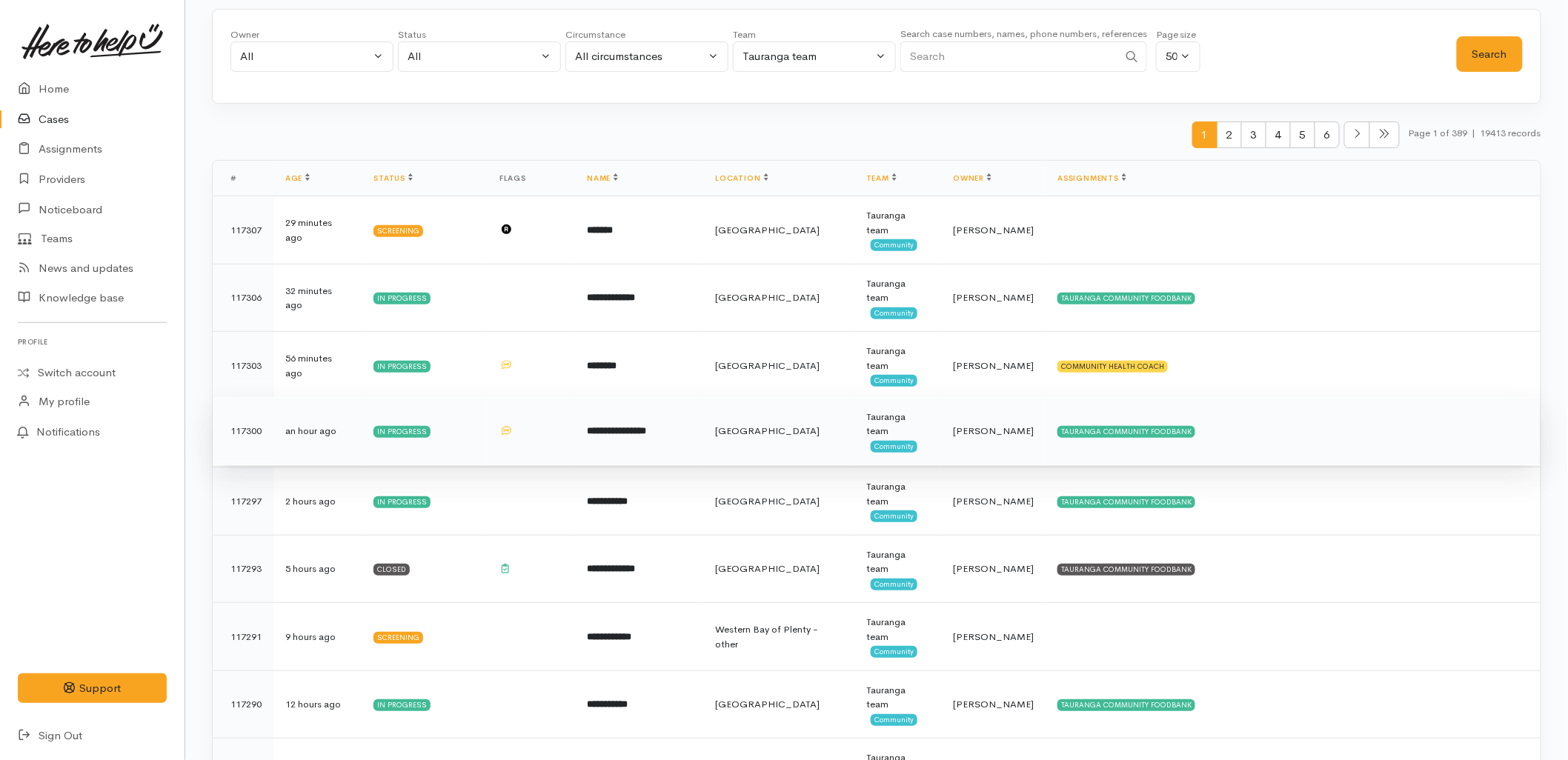
scroll to position [165, 0]
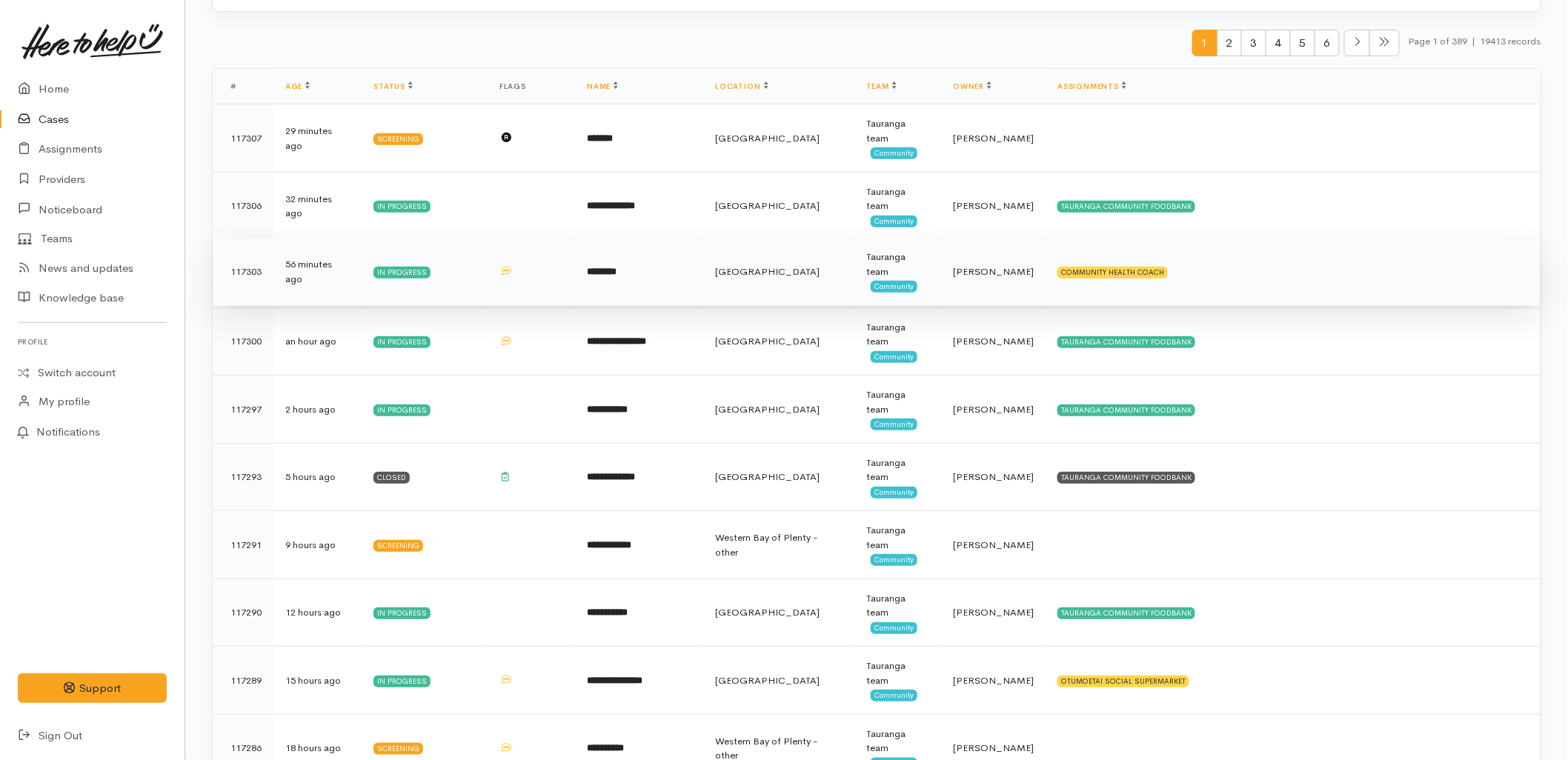
click at [757, 267] on span "[GEOGRAPHIC_DATA]" at bounding box center [767, 271] width 105 height 13
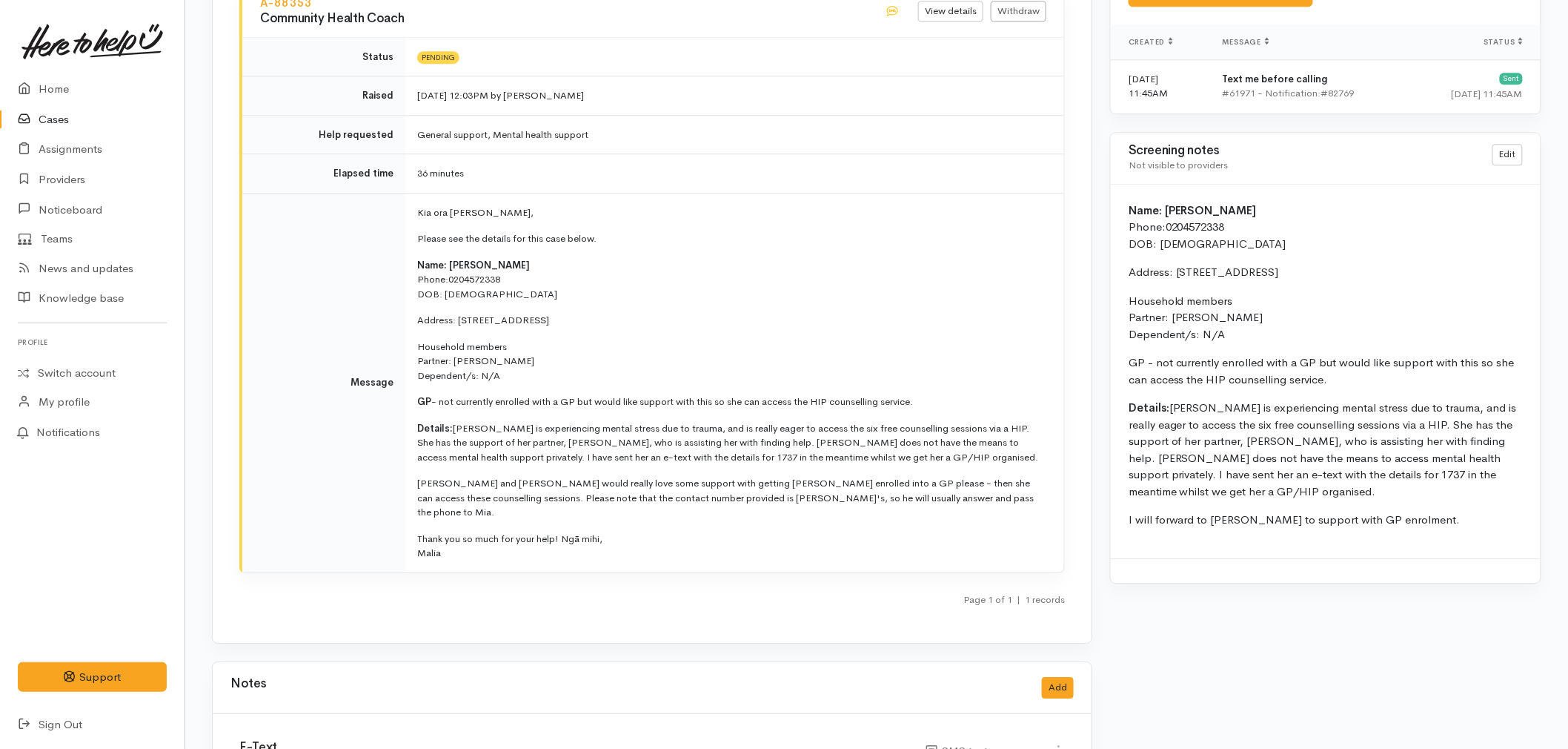
scroll to position [1487, 0]
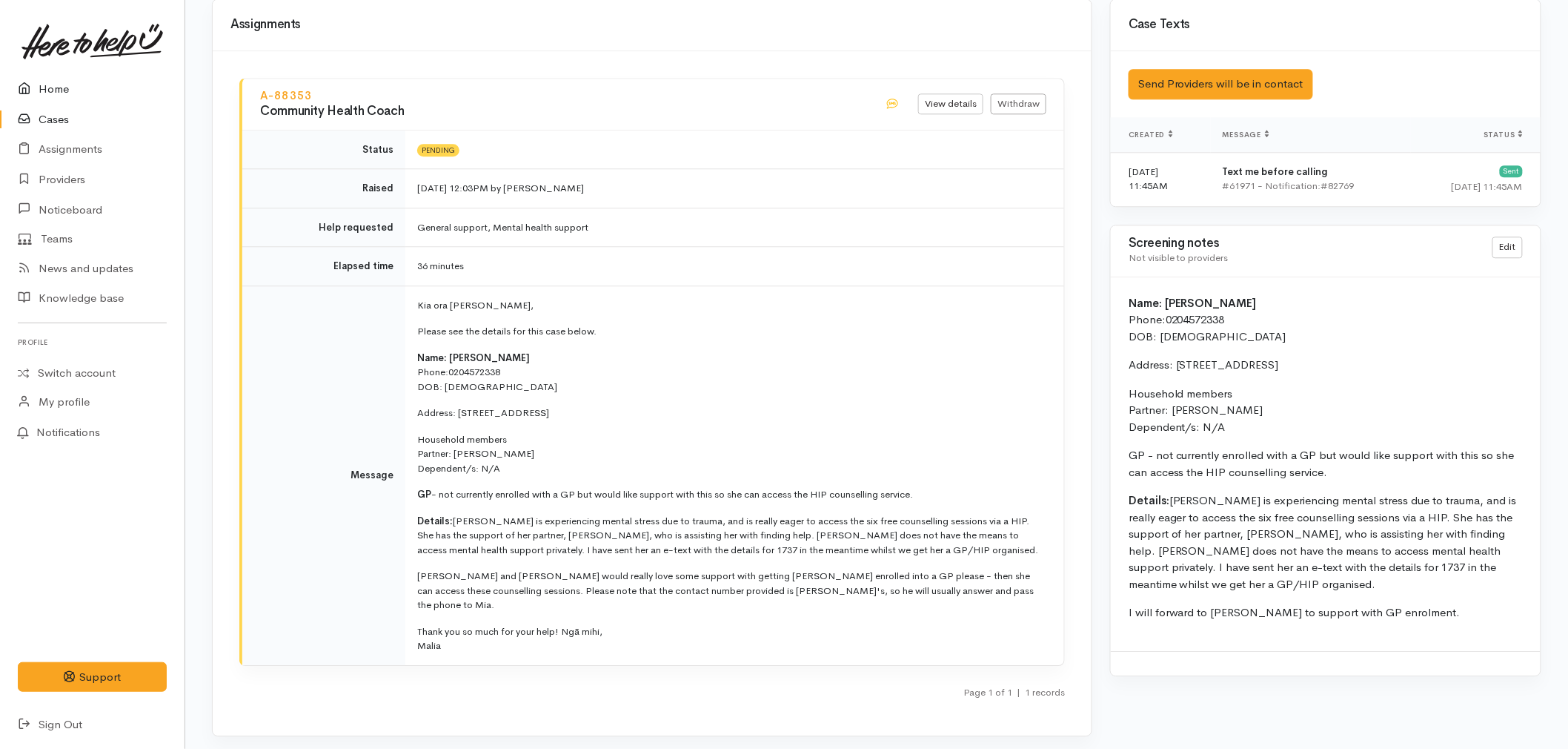
click at [61, 84] on link "Home" at bounding box center [92, 89] width 185 height 30
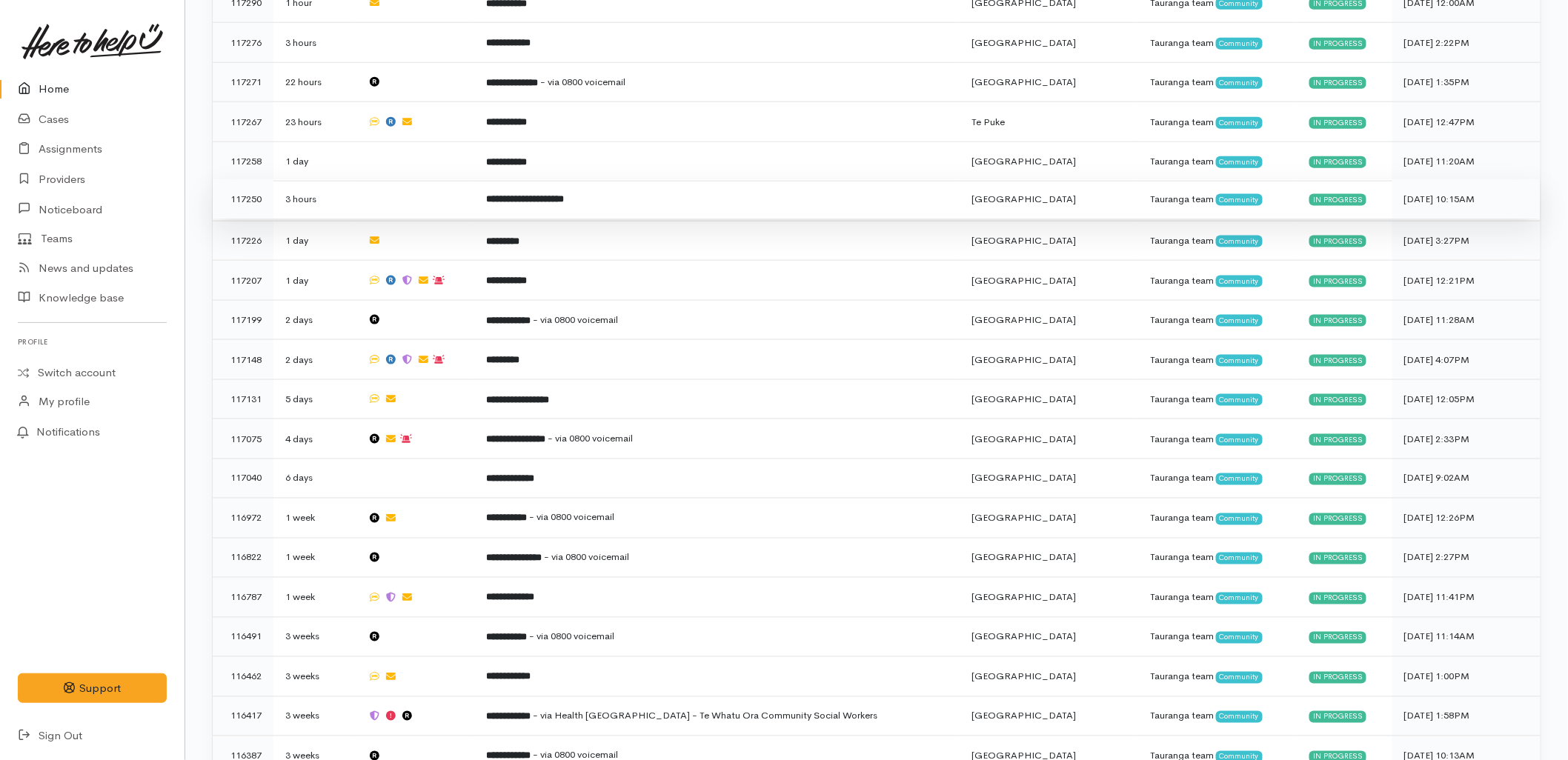
scroll to position [717, 0]
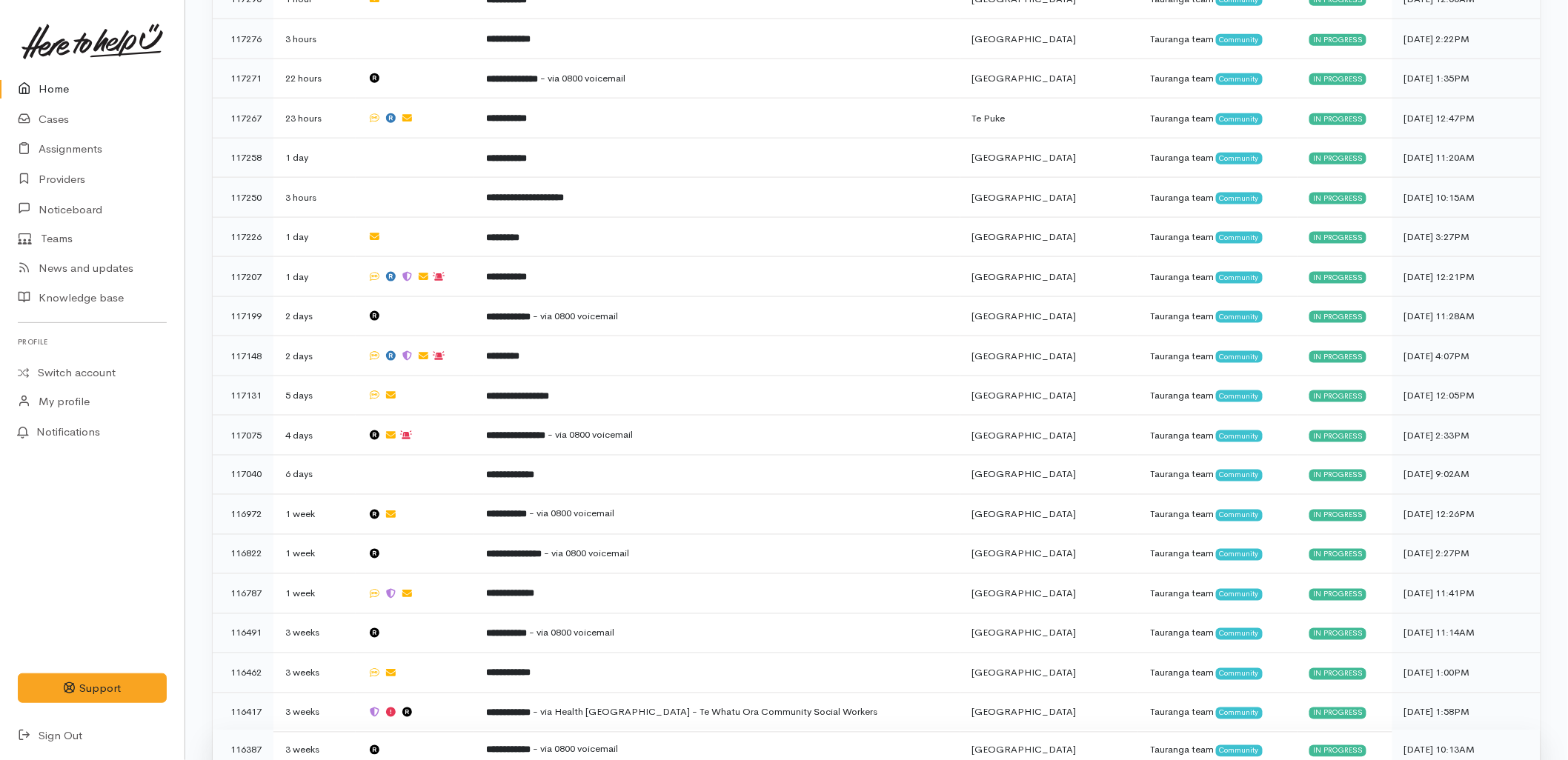
click at [518, 731] on td "**********" at bounding box center [717, 750] width 486 height 39
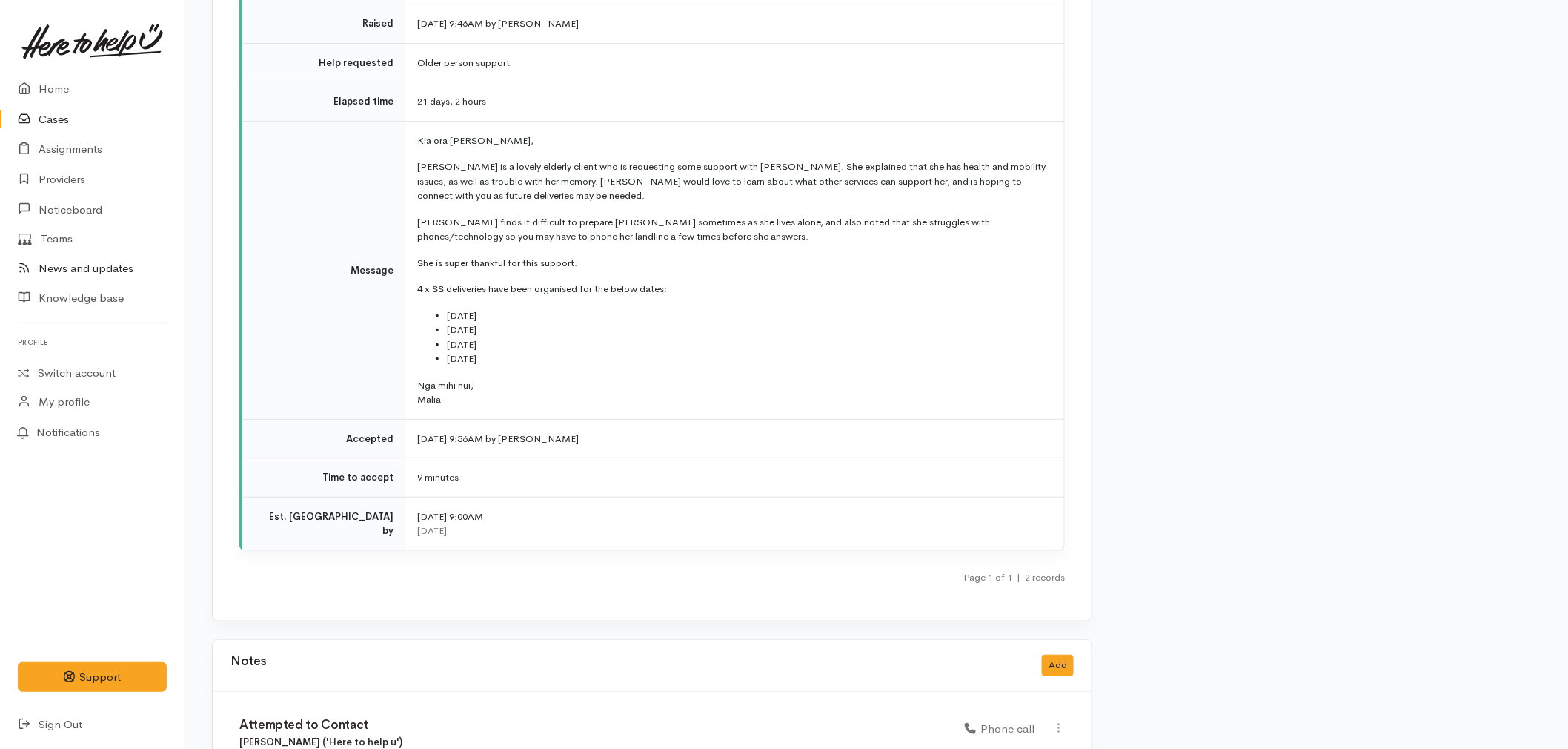
scroll to position [2470, 0]
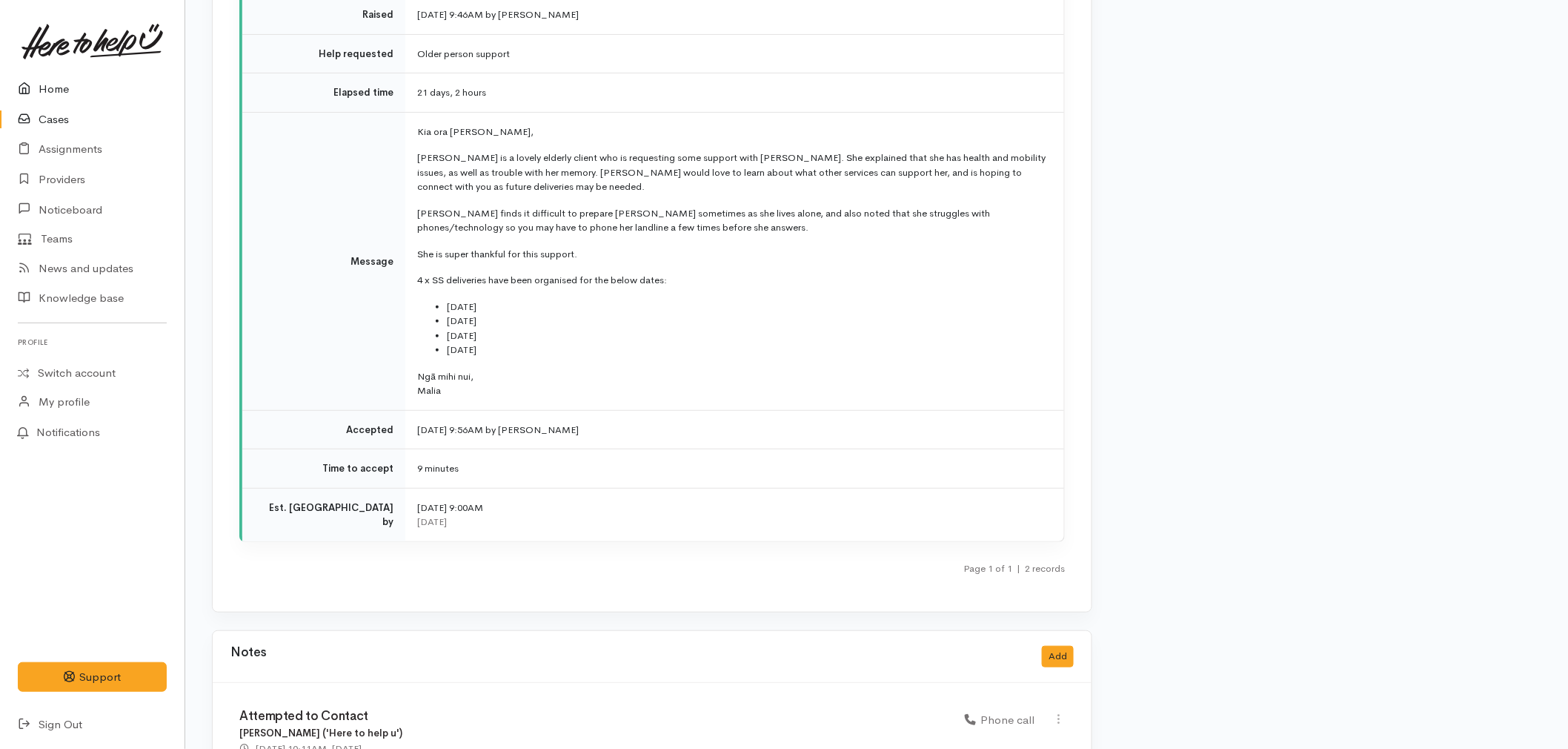
click at [56, 84] on link "Home" at bounding box center [92, 89] width 185 height 30
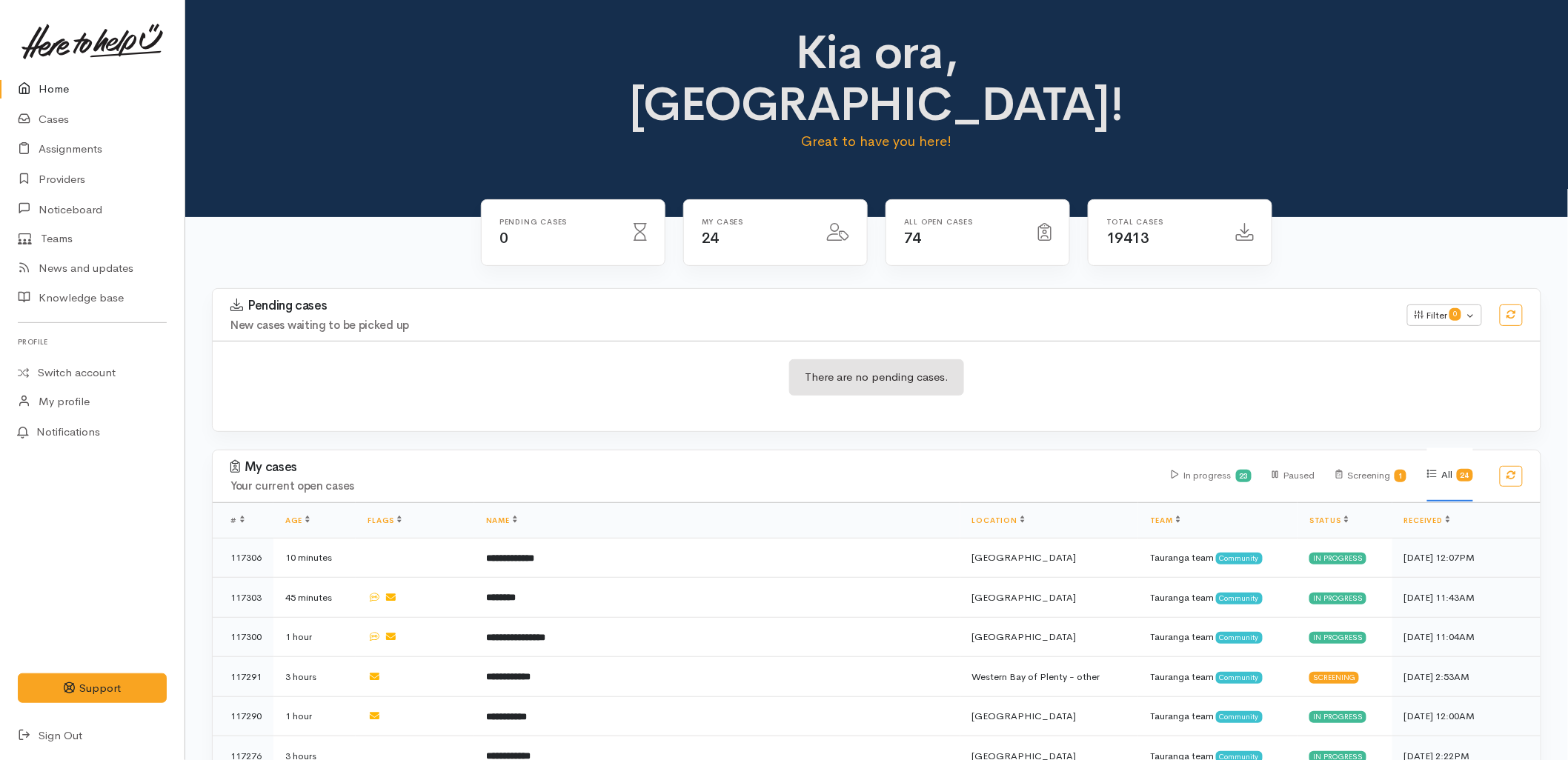
click at [669, 359] on div "There are no pending cases." at bounding box center [877, 386] width 1329 height 54
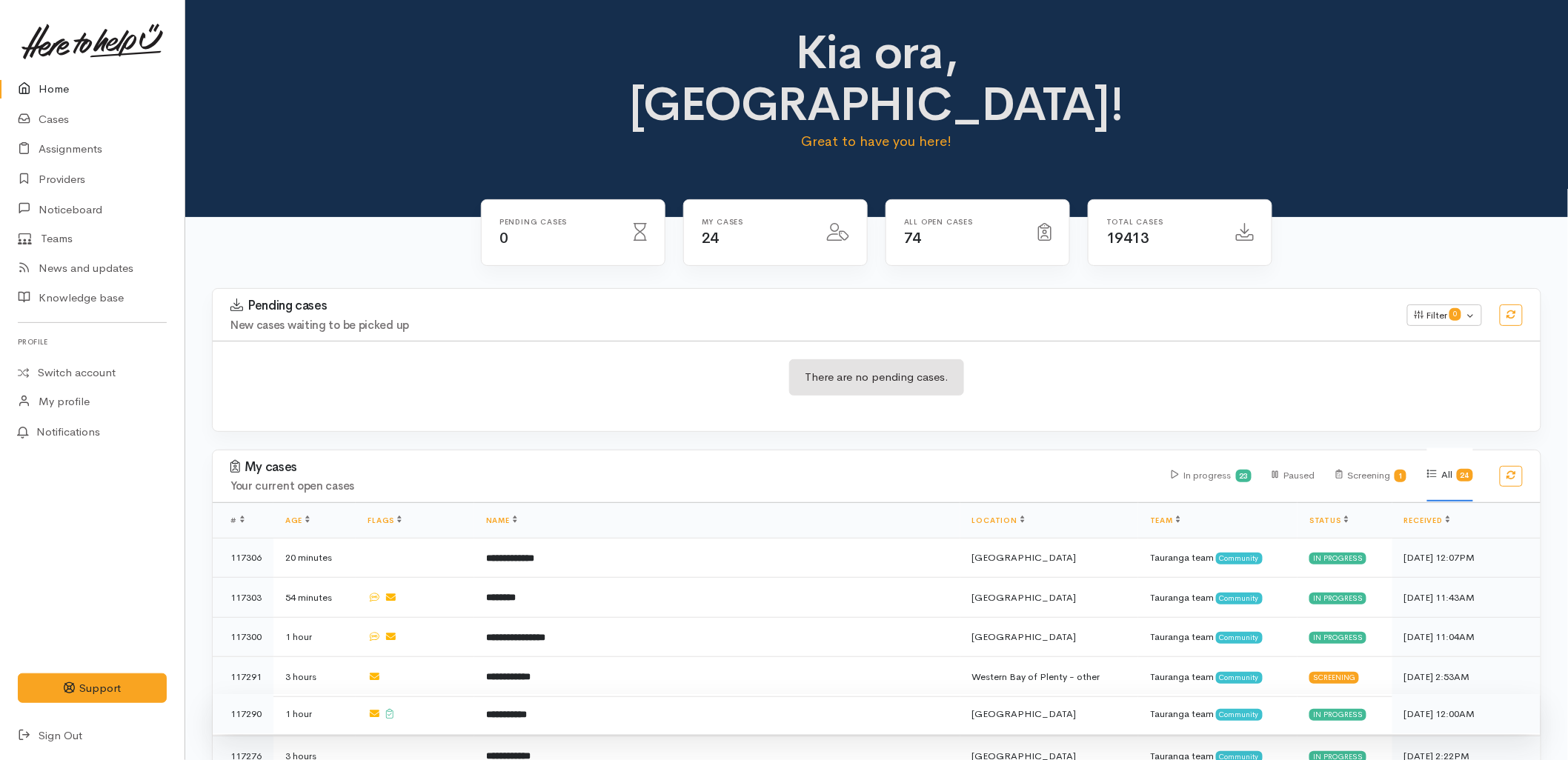
click at [527, 710] on b "**********" at bounding box center [506, 715] width 41 height 10
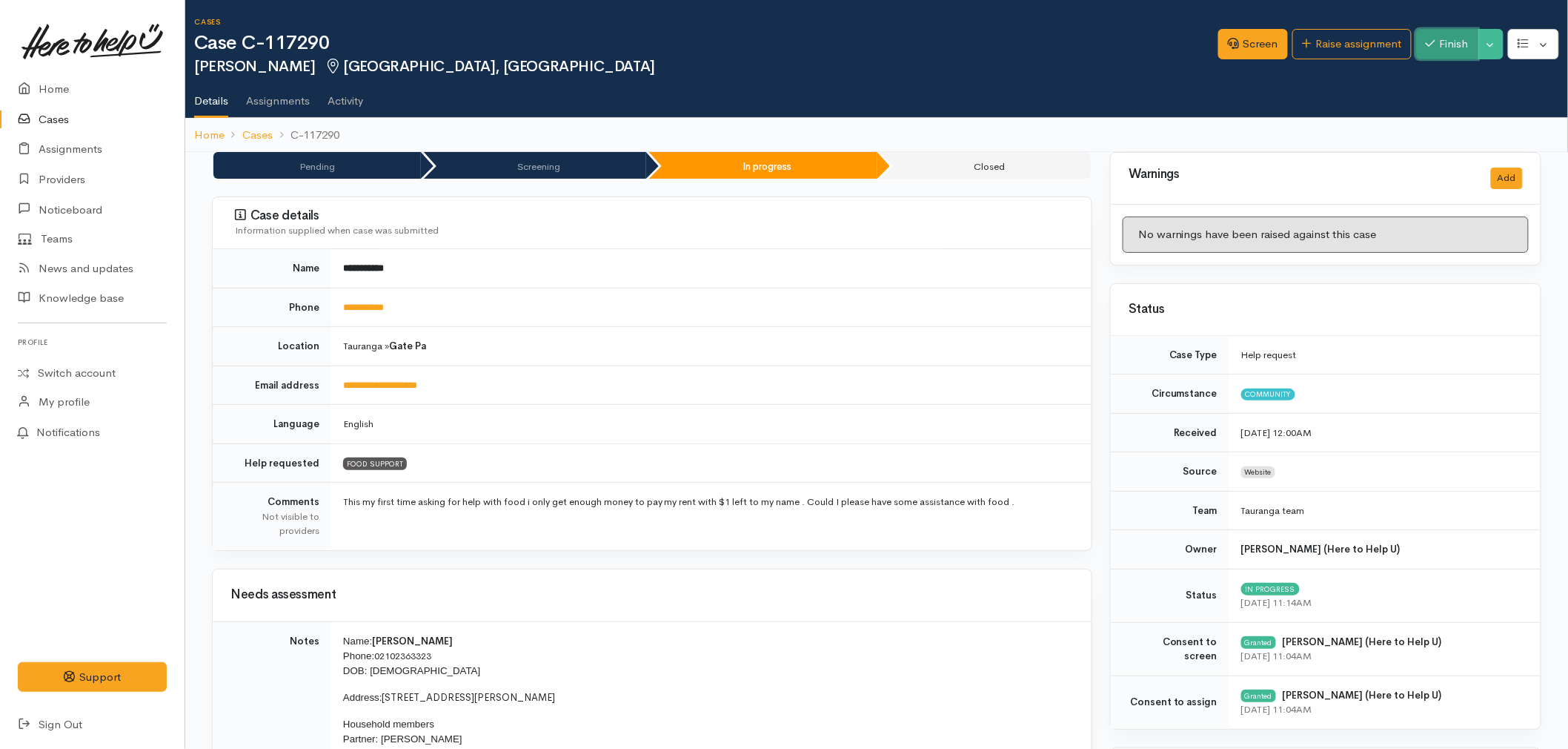
click at [1432, 50] on button "Finish" at bounding box center [1447, 44] width 62 height 30
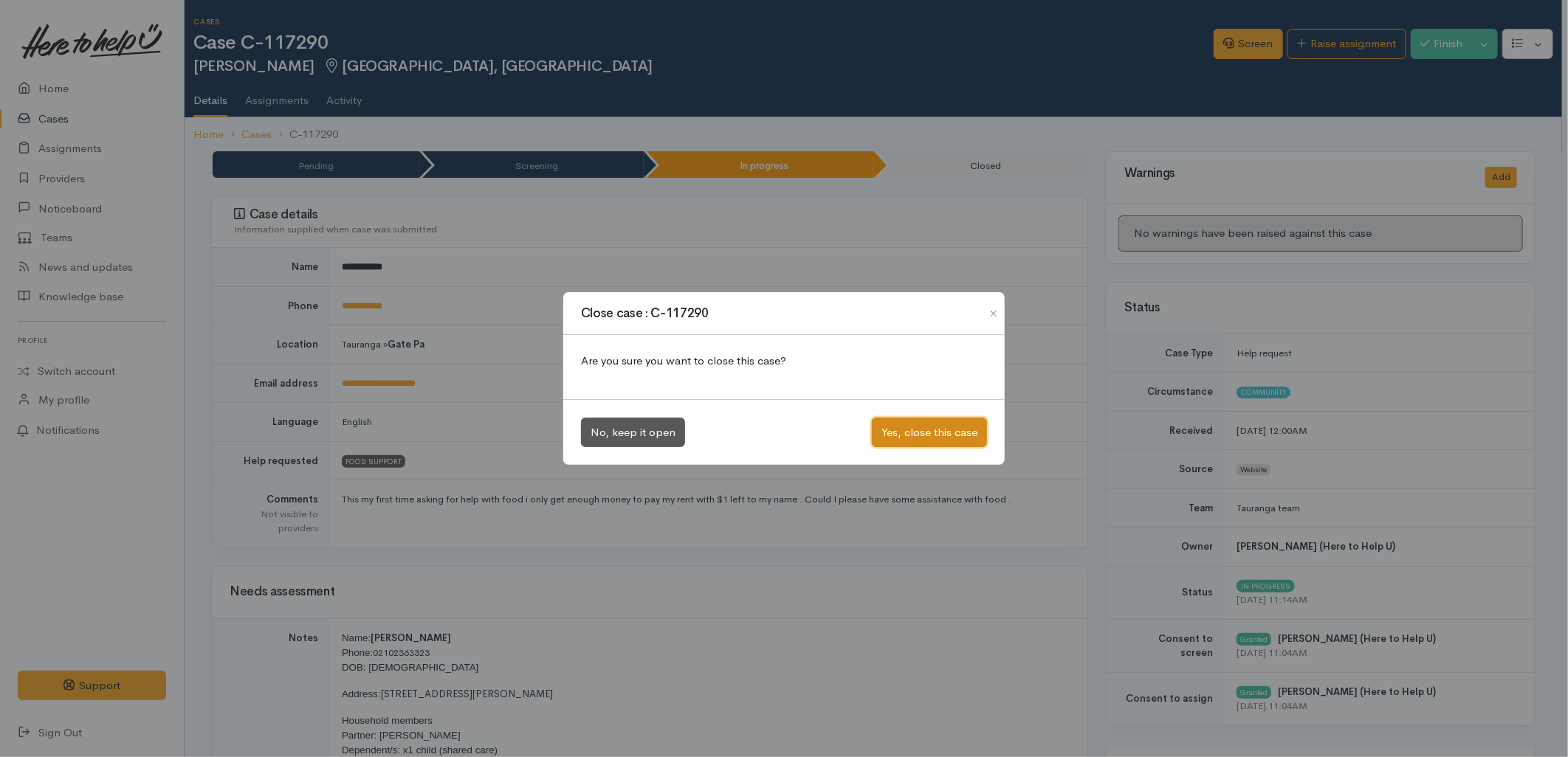
click at [938, 438] on button "Yes, close this case" at bounding box center [930, 433] width 115 height 30
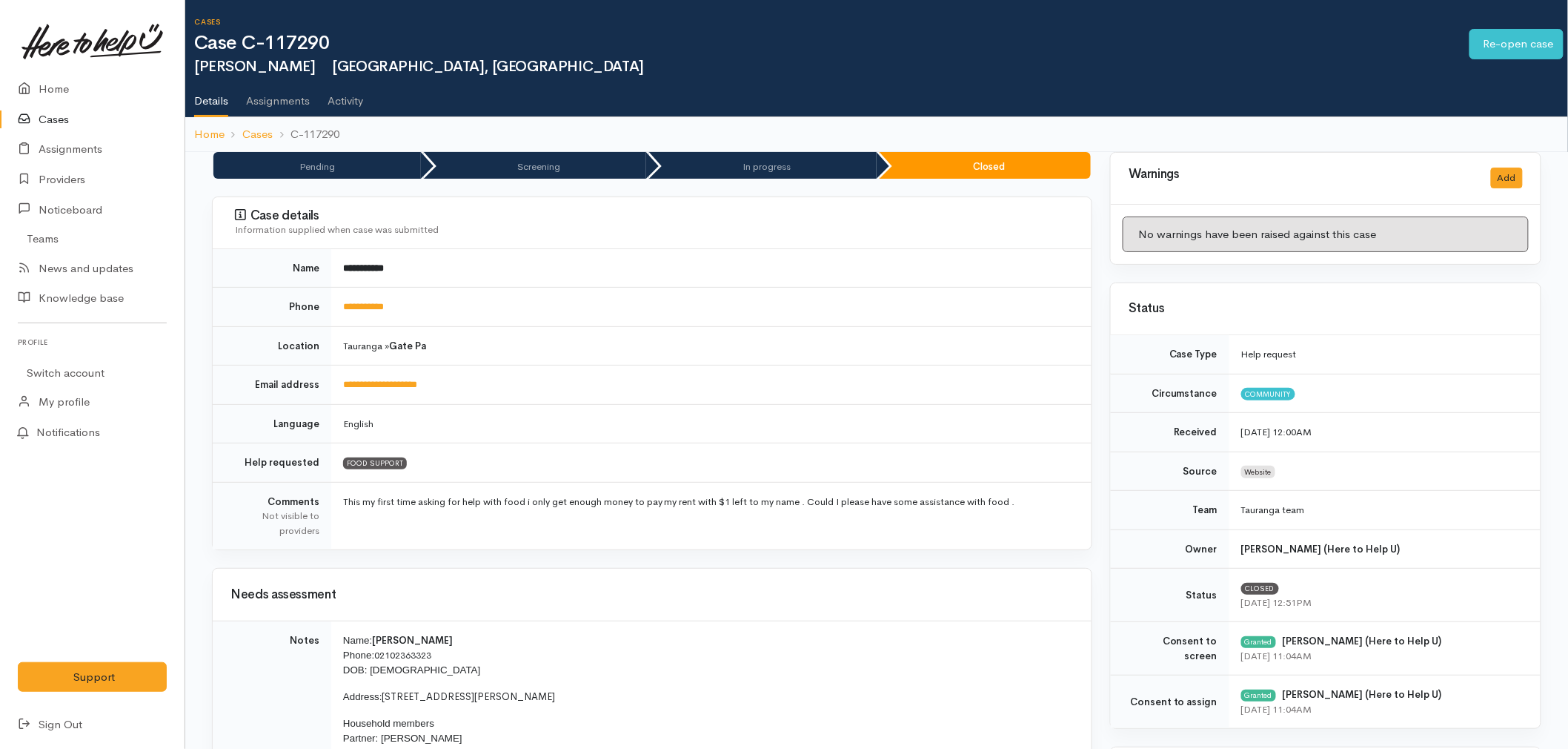
click at [42, 88] on link "Home" at bounding box center [92, 89] width 185 height 30
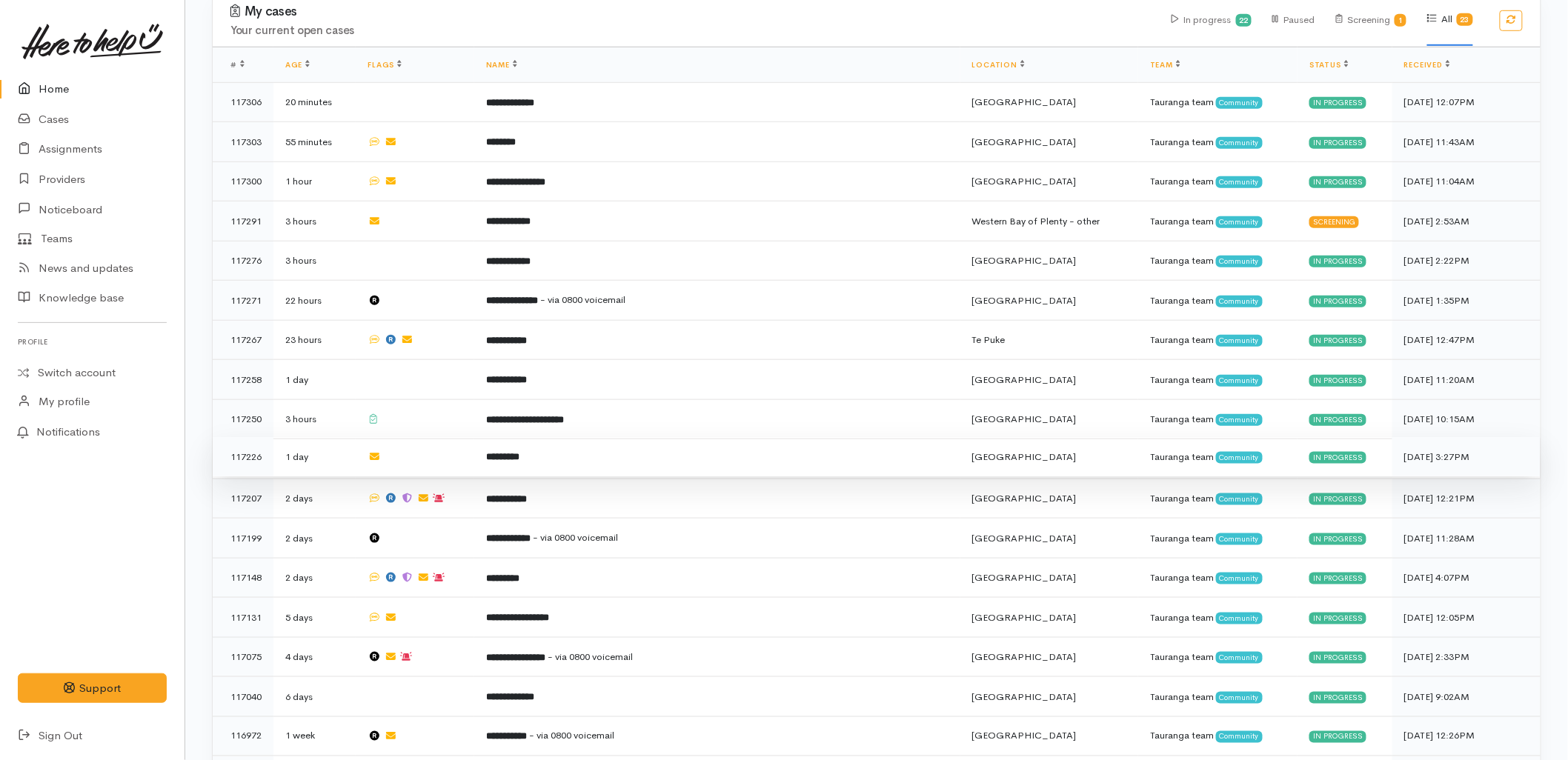
scroll to position [494, 0]
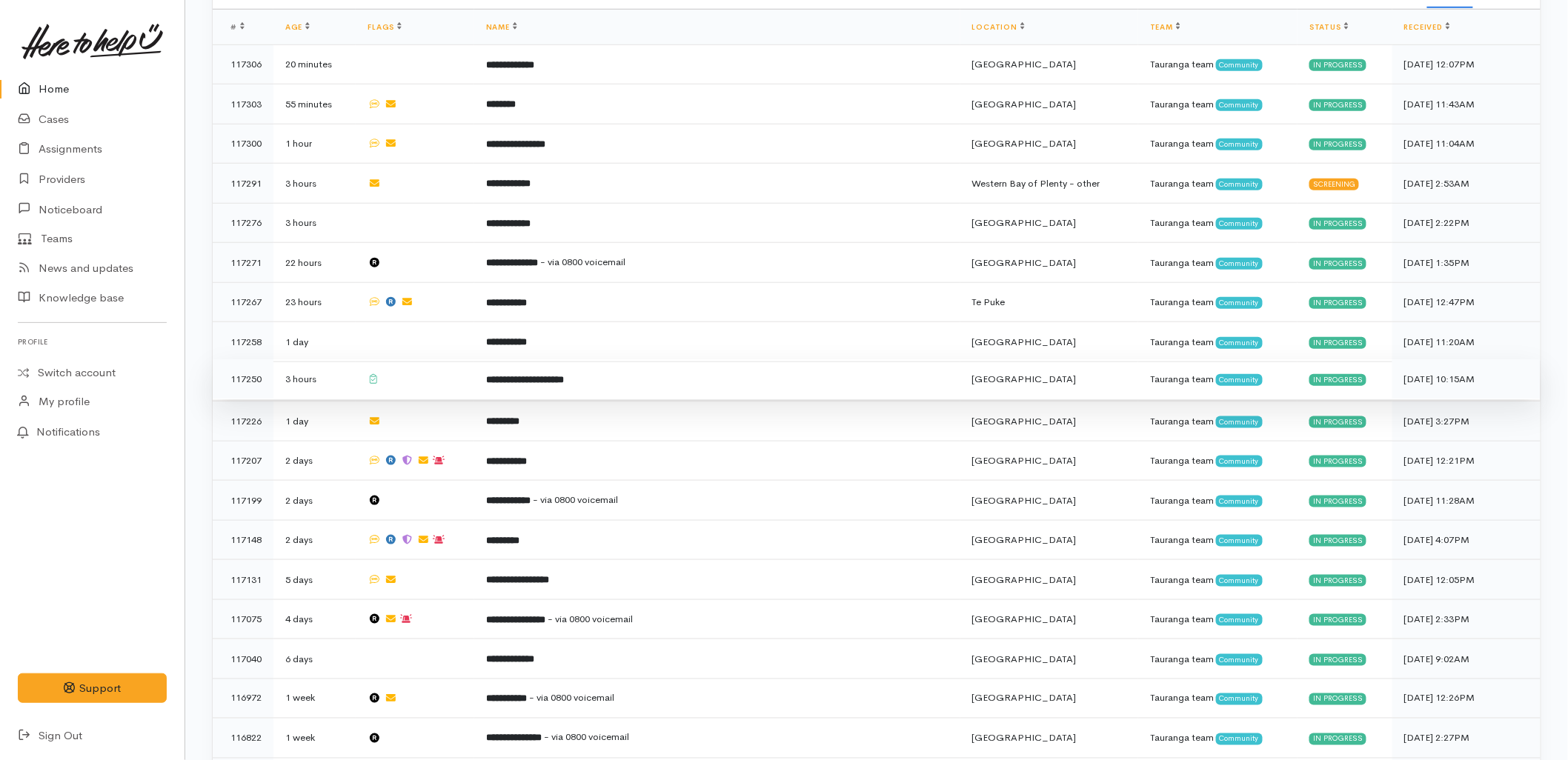
click at [467, 359] on td at bounding box center [415, 379] width 119 height 40
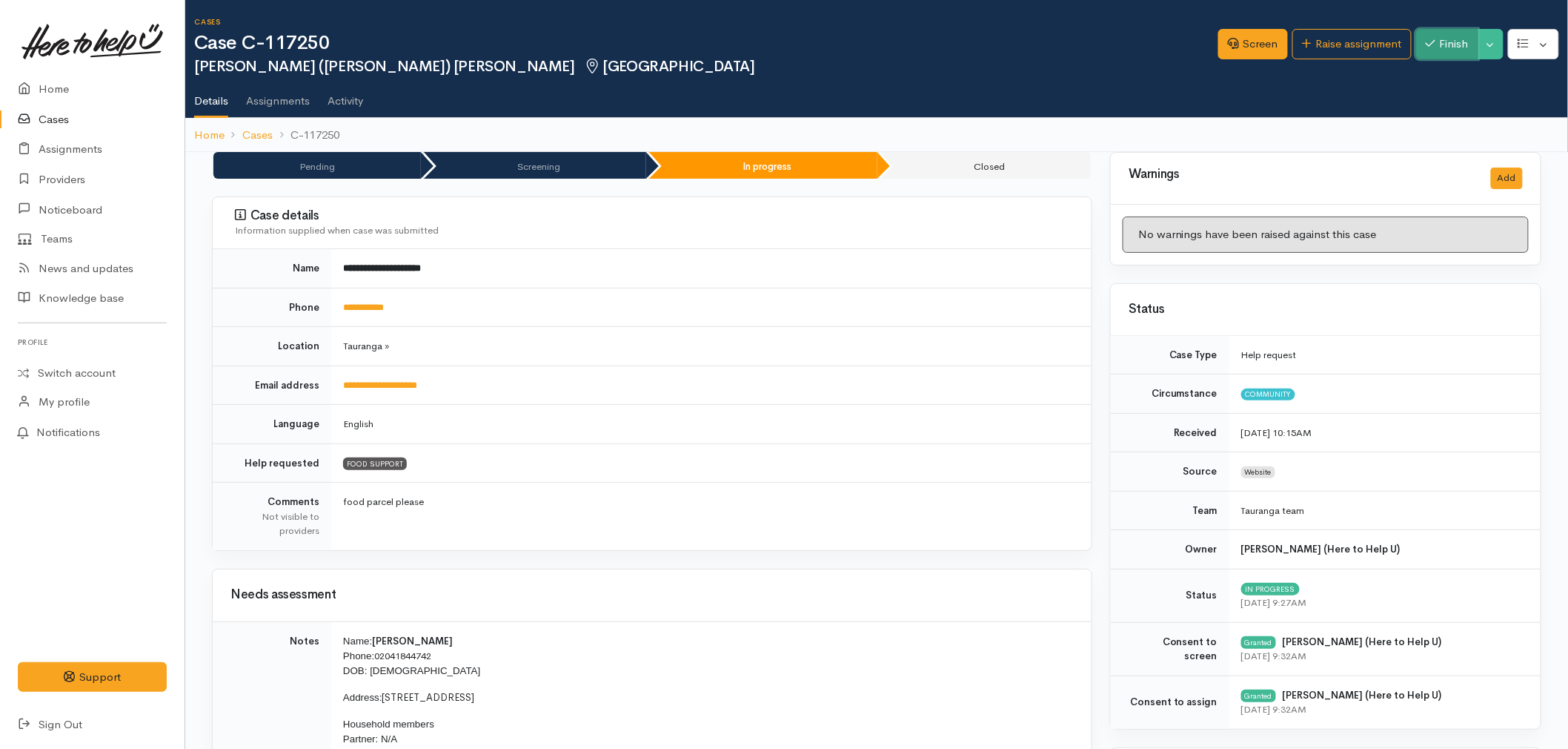
click at [1450, 40] on button "Finish" at bounding box center [1447, 44] width 62 height 30
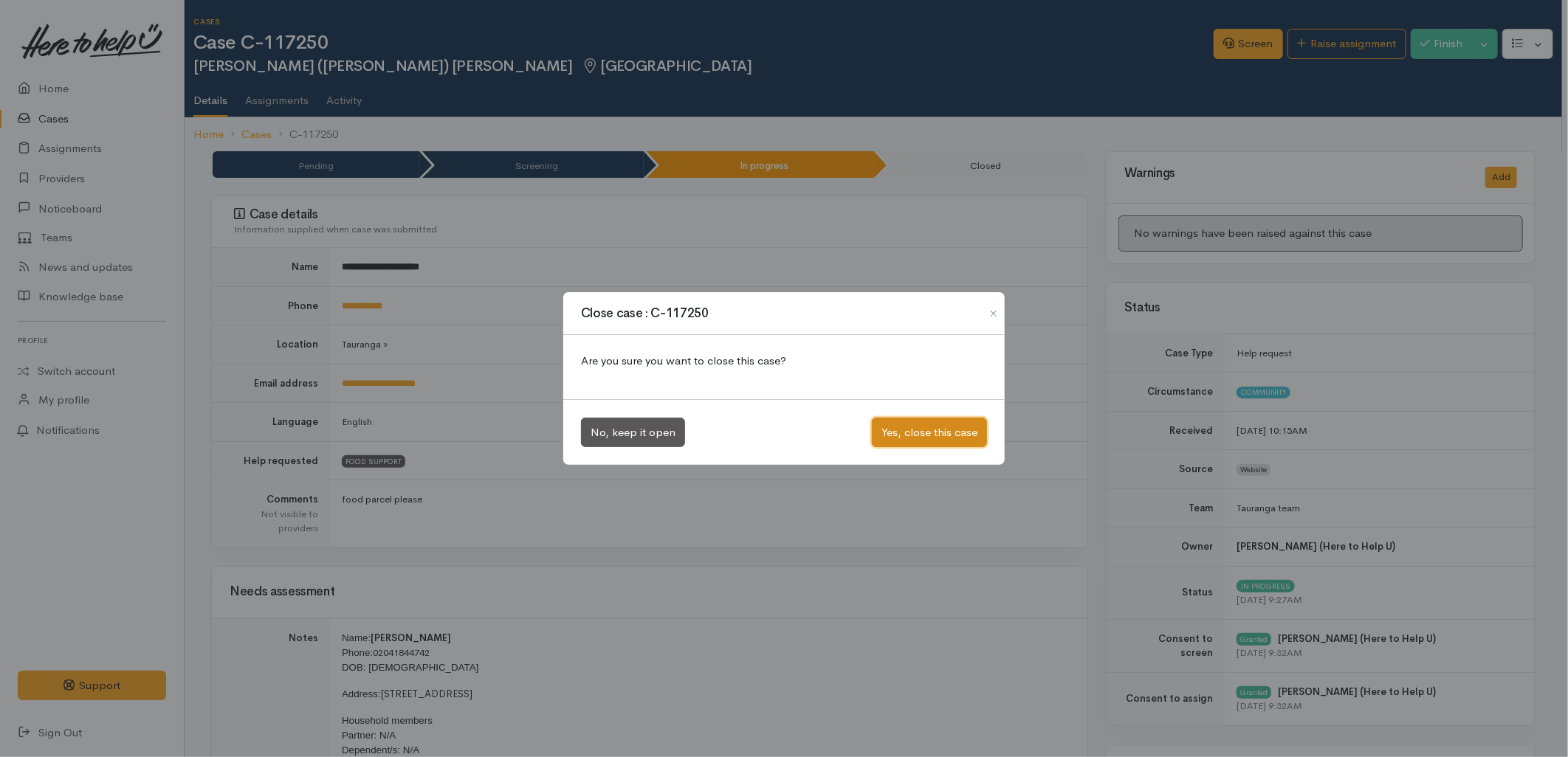
click at [928, 444] on button "Yes, close this case" at bounding box center [930, 433] width 115 height 30
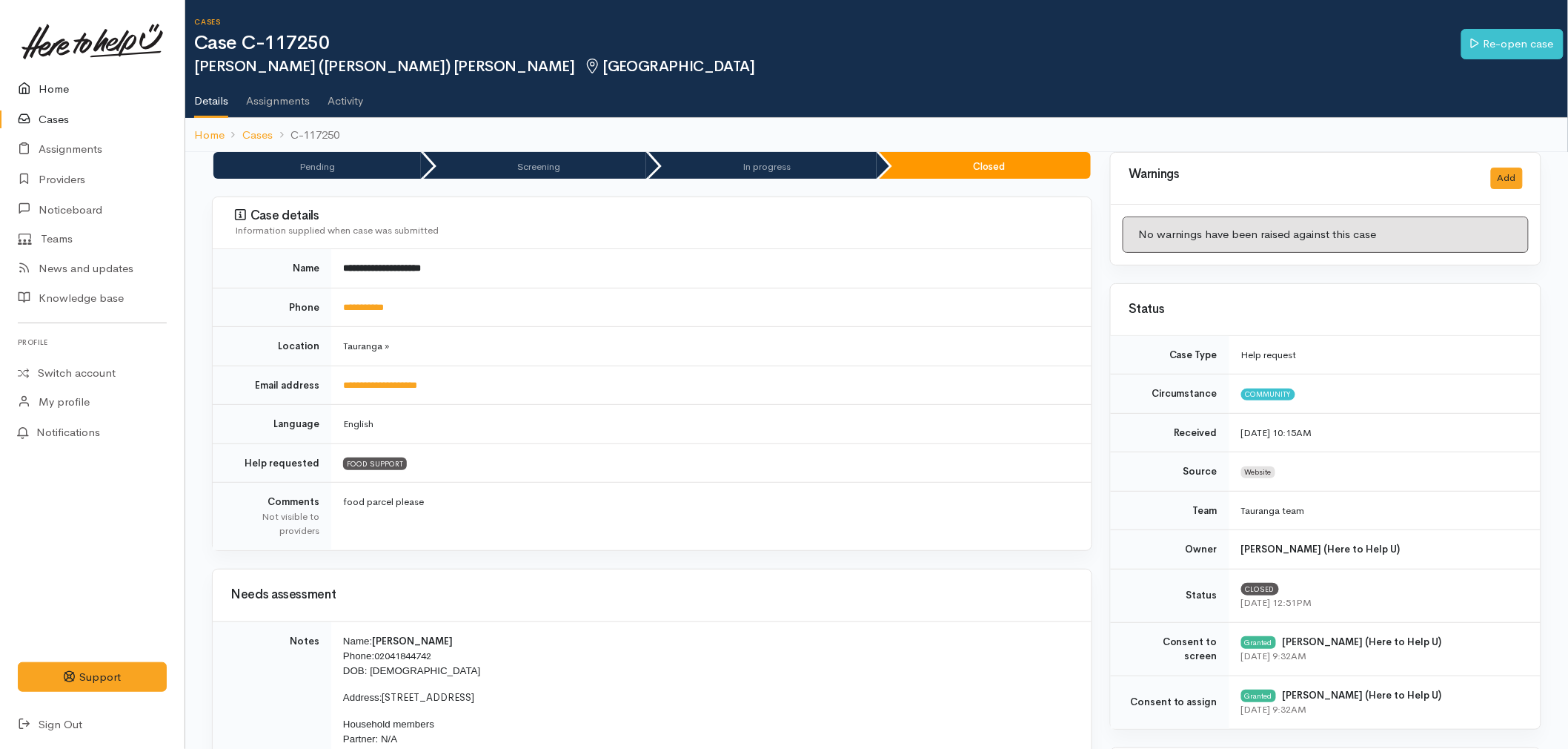
click at [51, 94] on link "Home" at bounding box center [92, 89] width 185 height 30
